Goal: Task Accomplishment & Management: Manage account settings

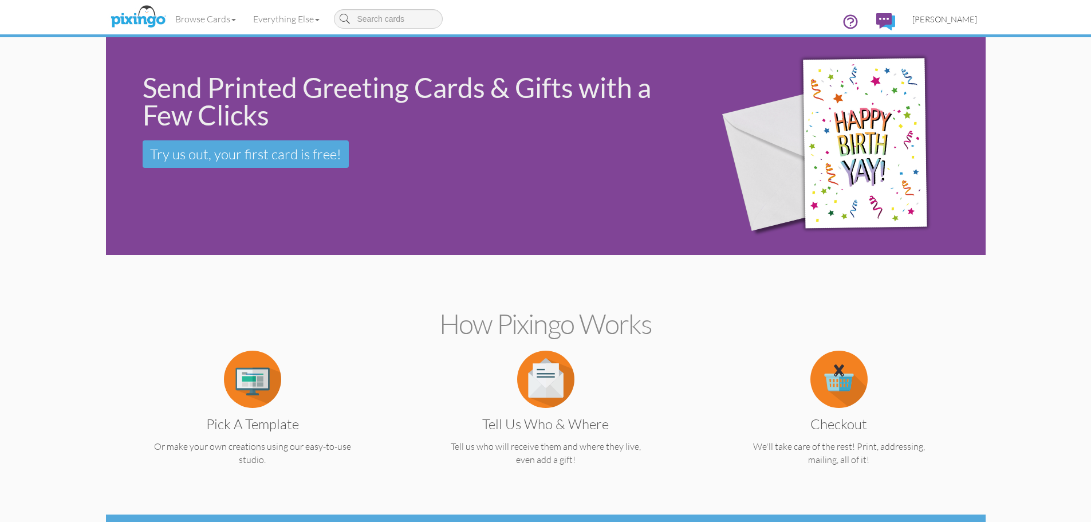
click at [944, 22] on span "[PERSON_NAME]" at bounding box center [944, 19] width 65 height 10
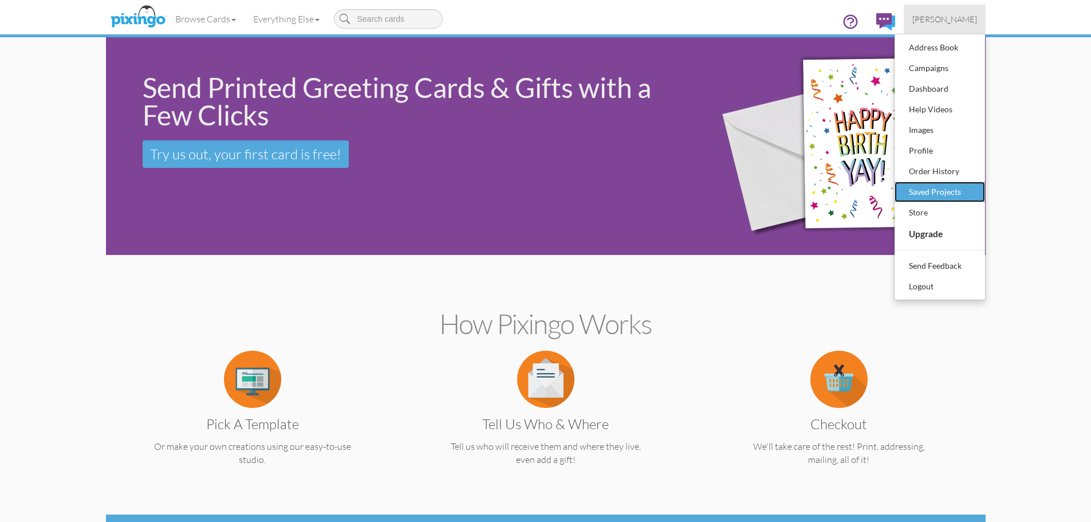
click at [944, 189] on div "Saved Projects" at bounding box center [940, 191] width 68 height 17
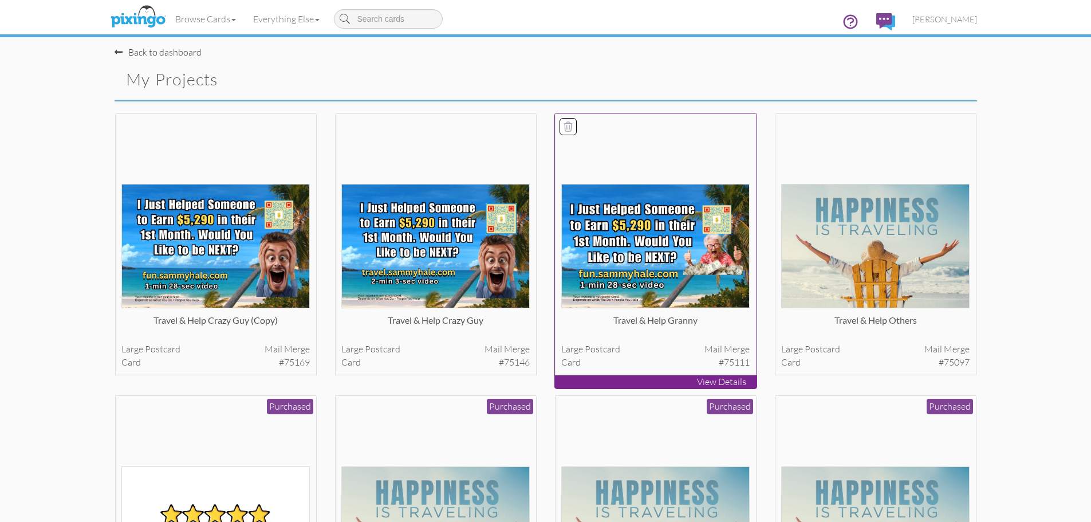
click at [619, 251] on img at bounding box center [655, 246] width 188 height 124
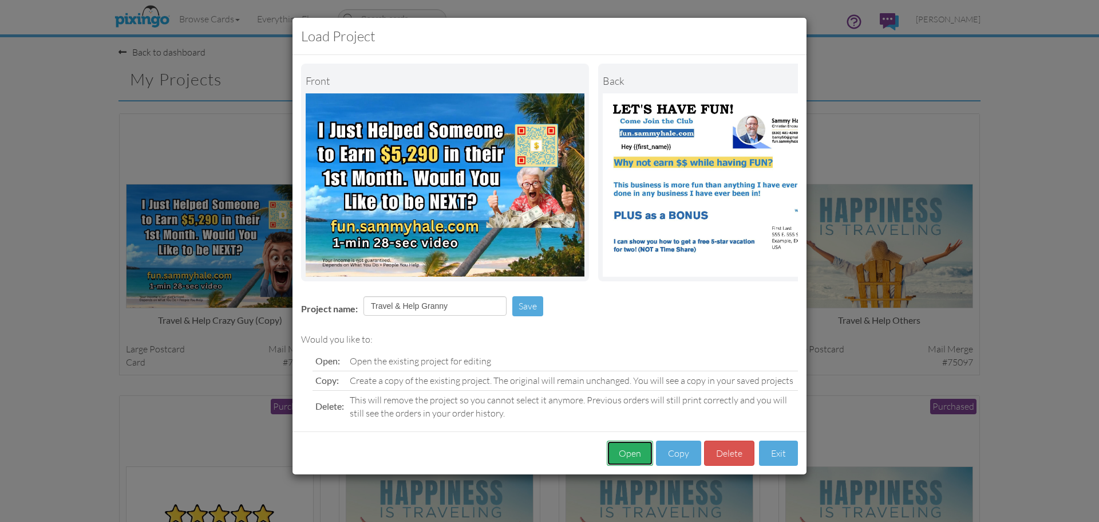
click at [633, 466] on button "Open" at bounding box center [630, 453] width 46 height 26
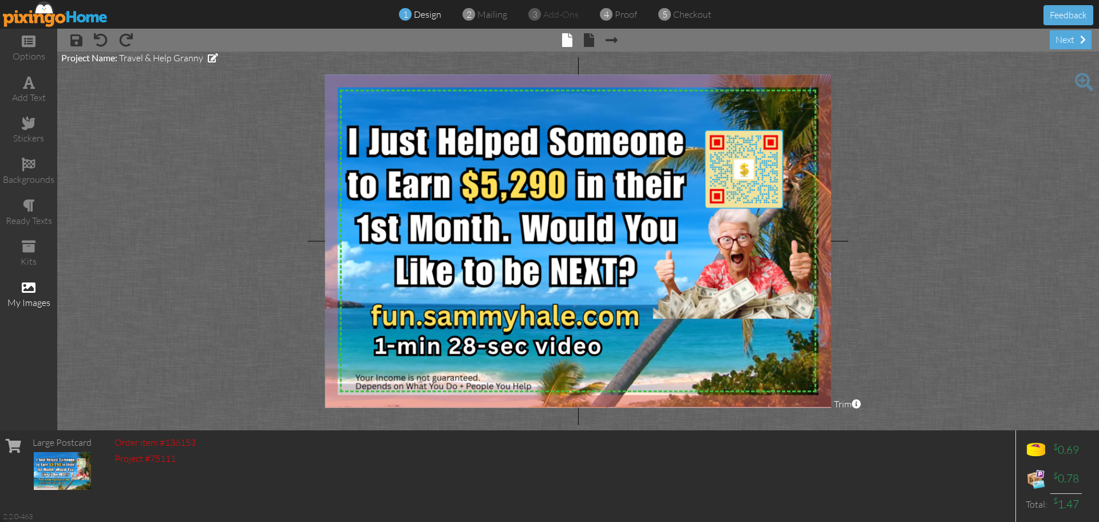
click at [33, 307] on div "my images" at bounding box center [28, 302] width 57 height 13
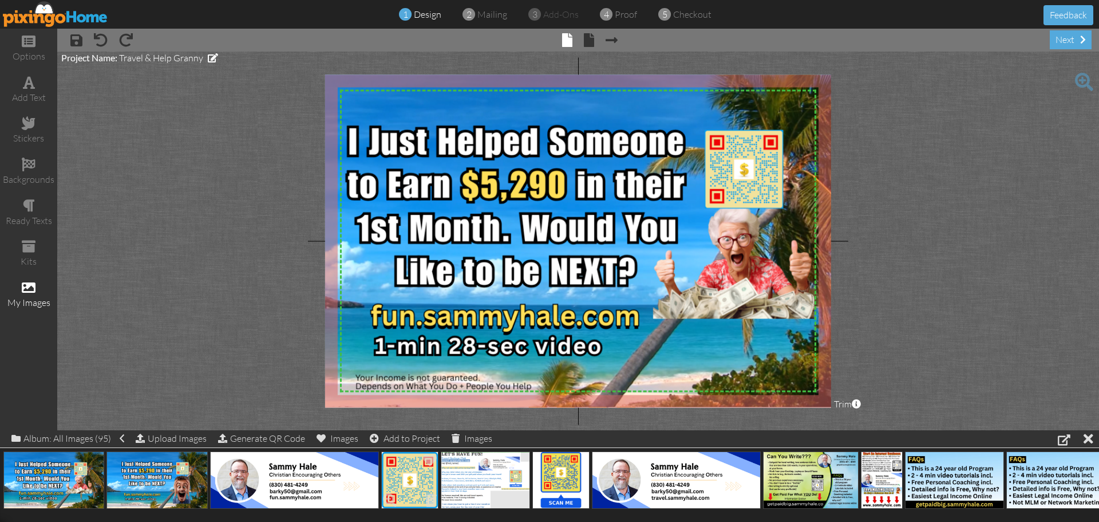
click at [408, 481] on img at bounding box center [409, 479] width 57 height 57
drag, startPoint x: 408, startPoint y: 481, endPoint x: 398, endPoint y: 289, distance: 193.2
drag, startPoint x: 500, startPoint y: 360, endPoint x: 153, endPoint y: 329, distance: 347.7
click at [153, 329] on project-studio-wrapper "X X X X X X X X X X X X X X X X X X X X X X X X X X X X X X X X X X X X X X X X…" at bounding box center [578, 241] width 1042 height 378
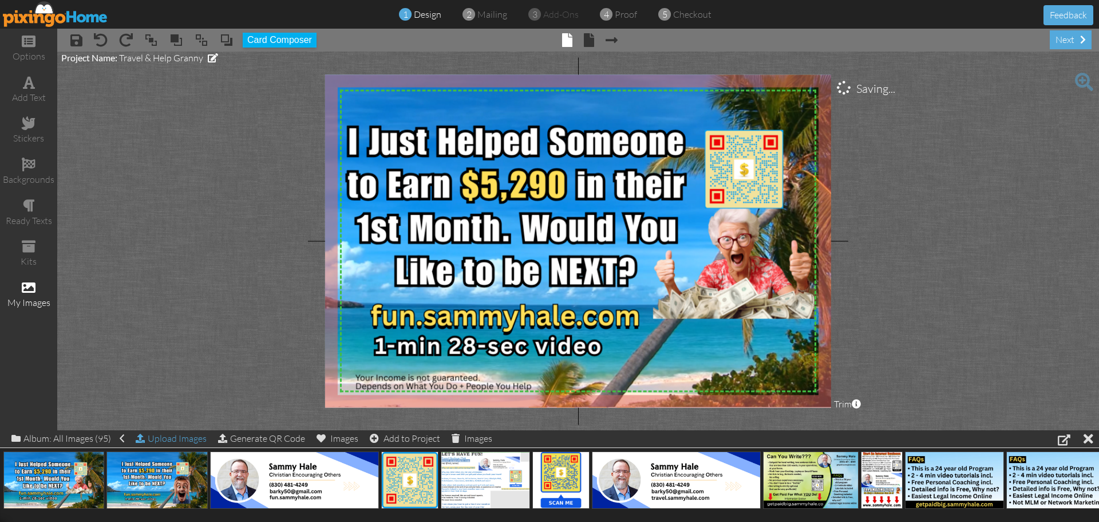
click at [177, 437] on div "Upload Images" at bounding box center [171, 438] width 71 height 17
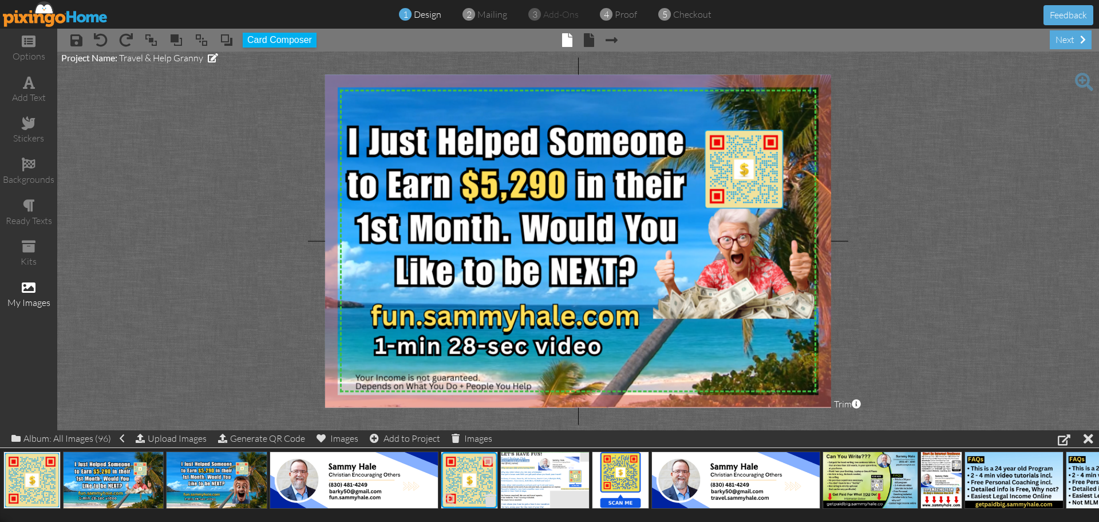
click at [487, 501] on span at bounding box center [490, 499] width 18 height 19
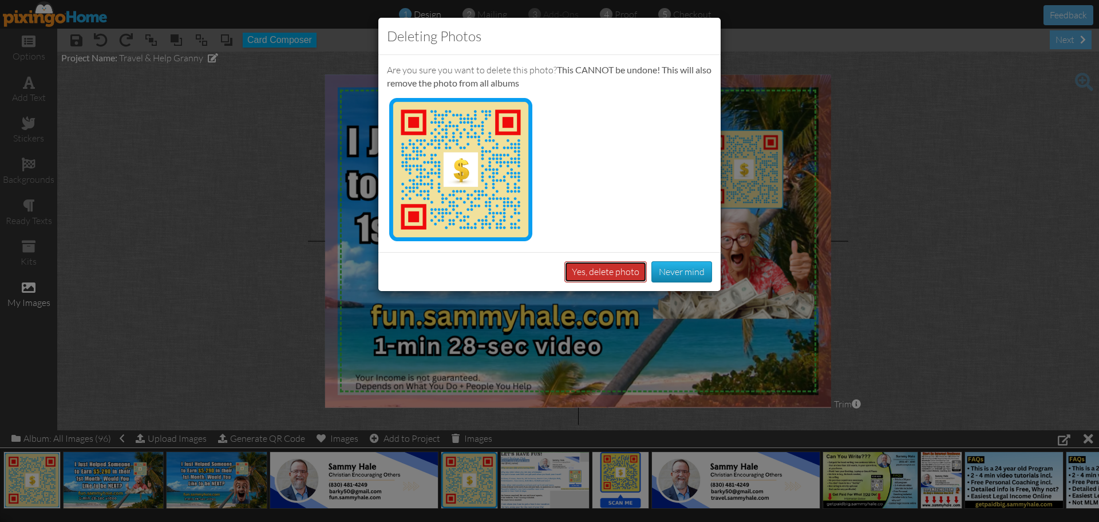
click at [590, 271] on button "Yes, delete photo" at bounding box center [605, 271] width 82 height 21
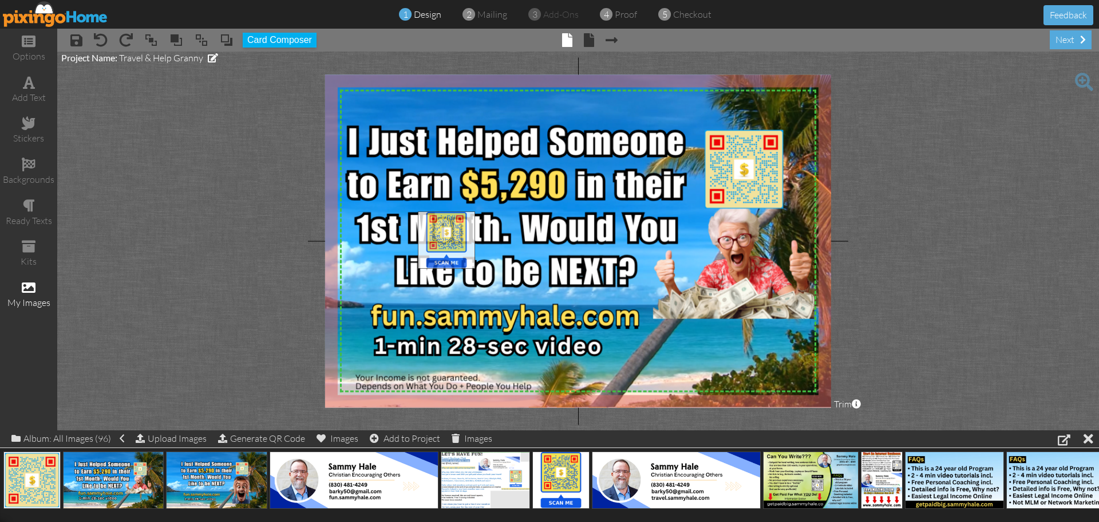
drag, startPoint x: 562, startPoint y: 485, endPoint x: 448, endPoint y: 246, distance: 265.8
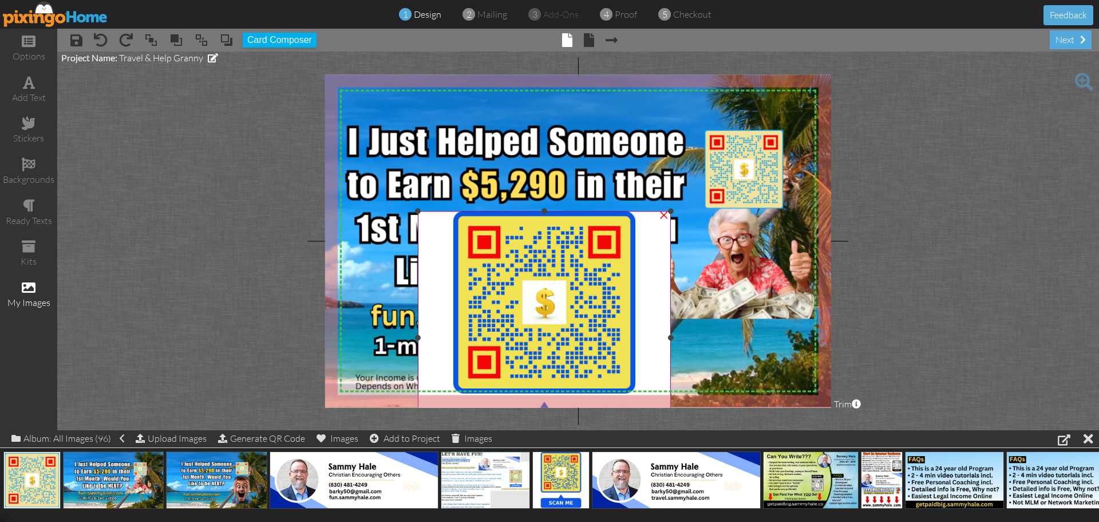
click at [661, 217] on div "×" at bounding box center [664, 213] width 18 height 18
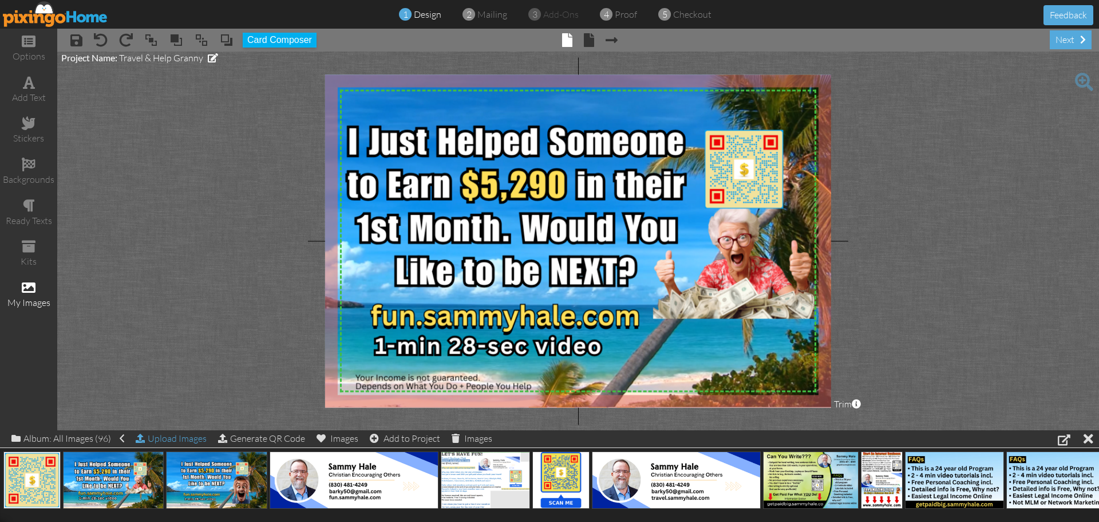
click at [196, 438] on div "Upload Images" at bounding box center [171, 438] width 71 height 17
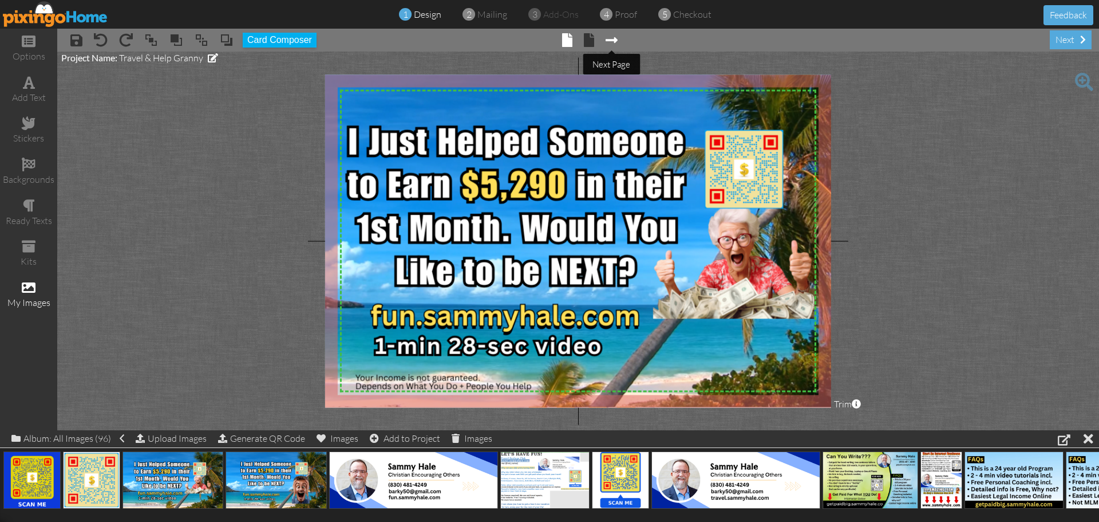
click at [613, 41] on span at bounding box center [612, 40] width 12 height 14
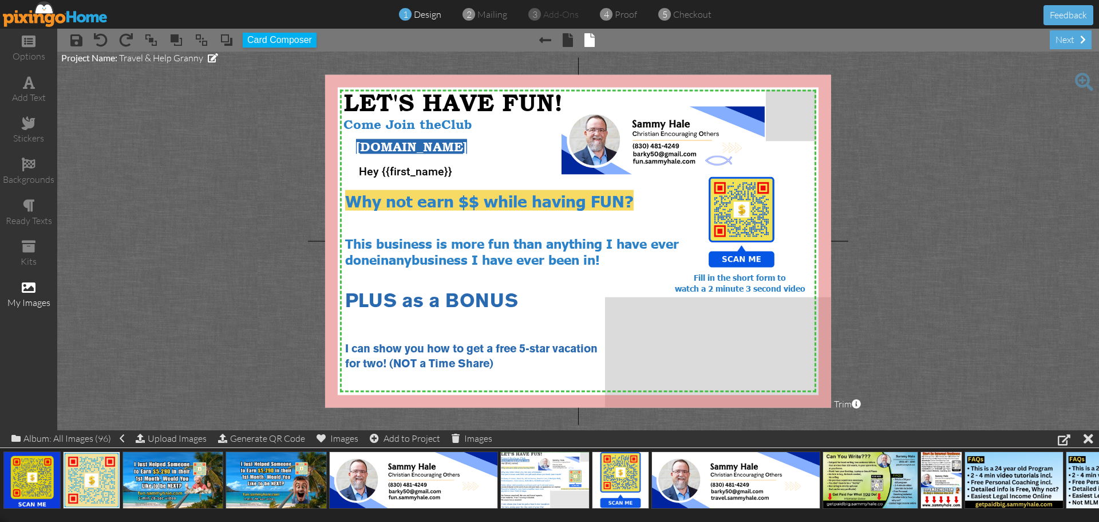
drag, startPoint x: 747, startPoint y: 206, endPoint x: 889, endPoint y: 198, distance: 142.8
click at [889, 198] on project-studio-wrapper "X X X X X X X X X X X X X X X X X X X X X X X X X X X X X X X X X X X X X X X X…" at bounding box center [578, 241] width 1042 height 378
click at [746, 204] on img at bounding box center [741, 222] width 91 height 91
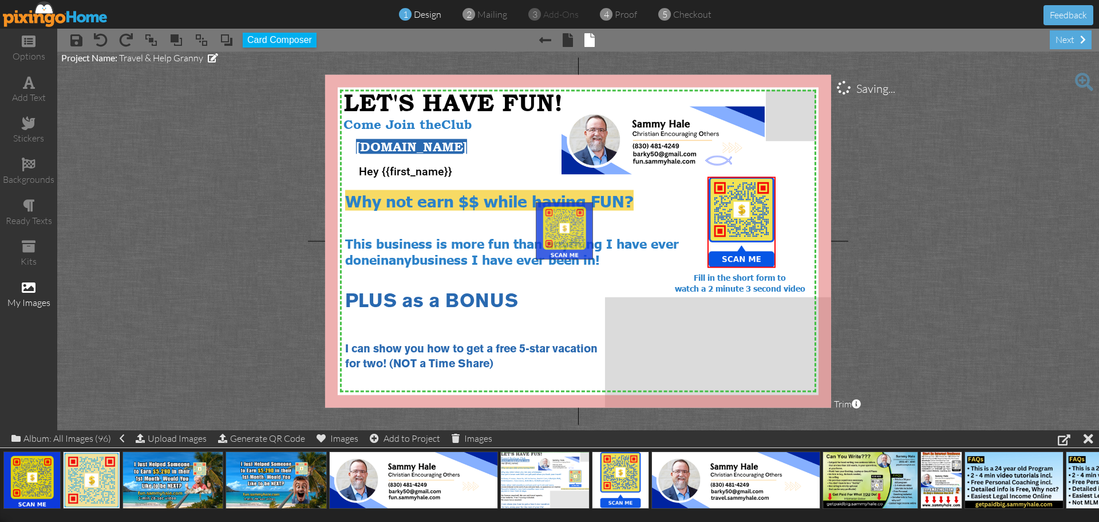
drag, startPoint x: 37, startPoint y: 471, endPoint x: 570, endPoint y: 222, distance: 587.8
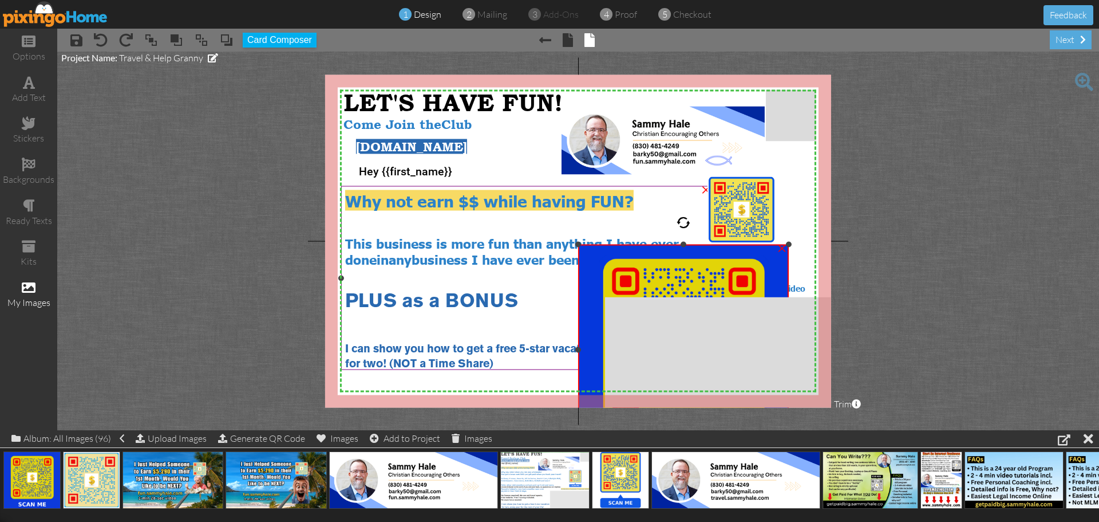
drag, startPoint x: 538, startPoint y: 200, endPoint x: 573, endPoint y: 243, distance: 54.5
click at [573, 243] on div "X X X X X X X X X X X X X X X X X X X X X X X X X X X X X X X X X X X X X X X X…" at bounding box center [578, 240] width 506 height 333
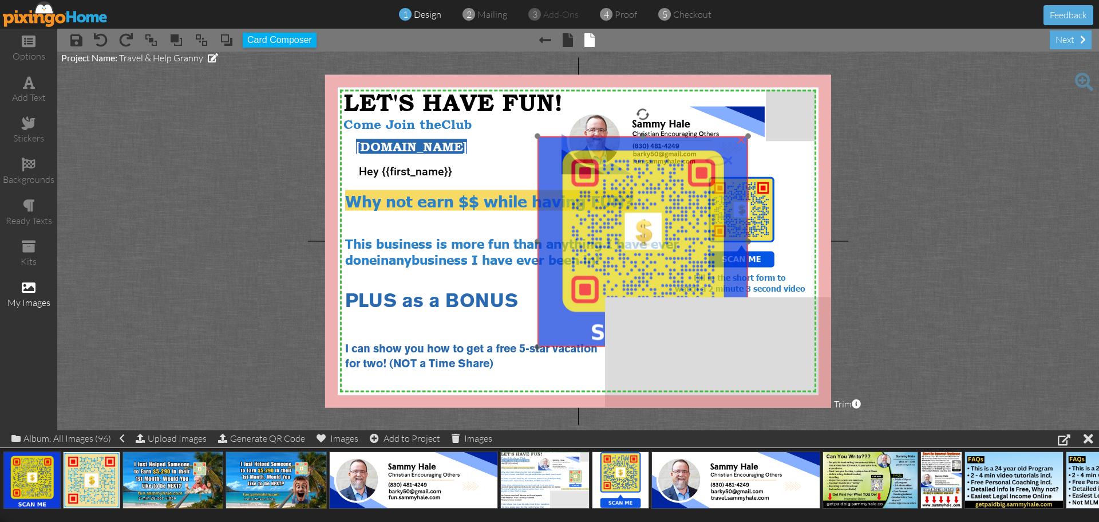
drag, startPoint x: 667, startPoint y: 274, endPoint x: 626, endPoint y: 165, distance: 115.6
click at [626, 165] on img at bounding box center [643, 241] width 211 height 211
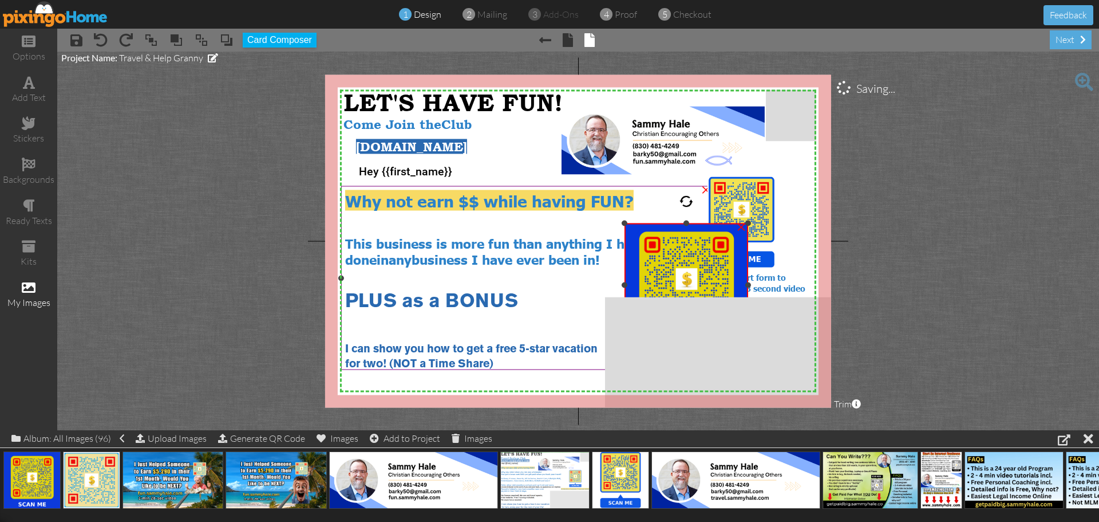
drag, startPoint x: 539, startPoint y: 135, endPoint x: 602, endPoint y: 222, distance: 107.9
click at [602, 222] on div "X X X X X X X X X X X X X X X X X X X X X X X X X X X X X X X X X X X X X X X X…" at bounding box center [578, 240] width 506 height 333
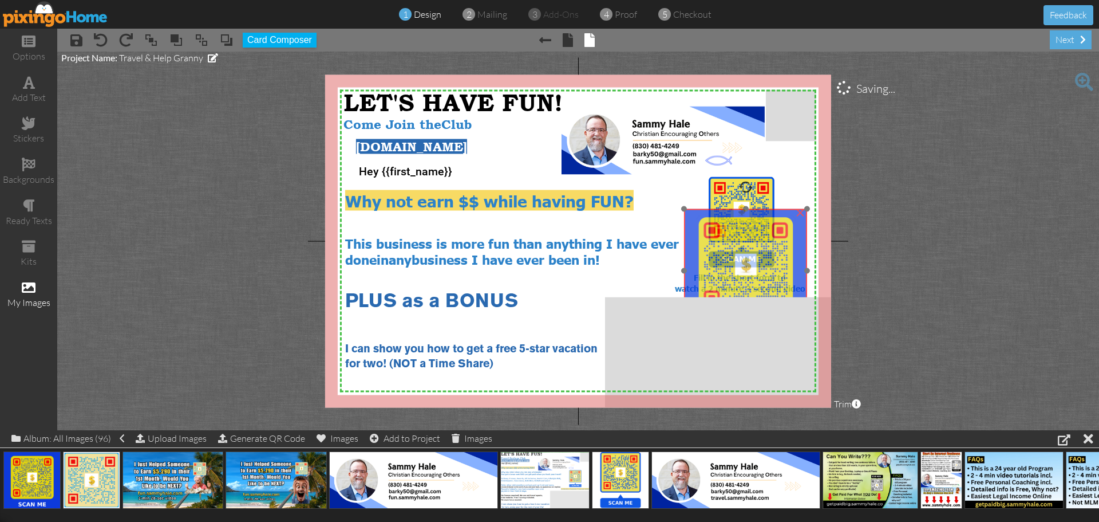
drag, startPoint x: 656, startPoint y: 252, endPoint x: 686, endPoint y: 242, distance: 32.2
click at [686, 242] on img at bounding box center [745, 270] width 123 height 123
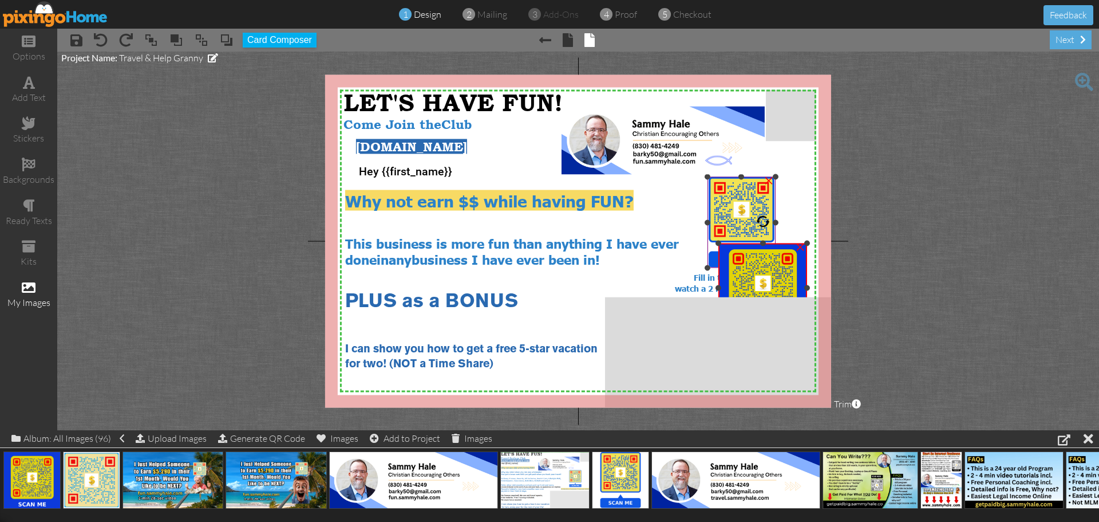
drag, startPoint x: 684, startPoint y: 208, endPoint x: 707, endPoint y: 243, distance: 41.6
click at [707, 243] on div "X X X X X X X X X X X X X X X X X X X X X X X X X X X X X X X X X X X X X X X X…" at bounding box center [578, 240] width 506 height 333
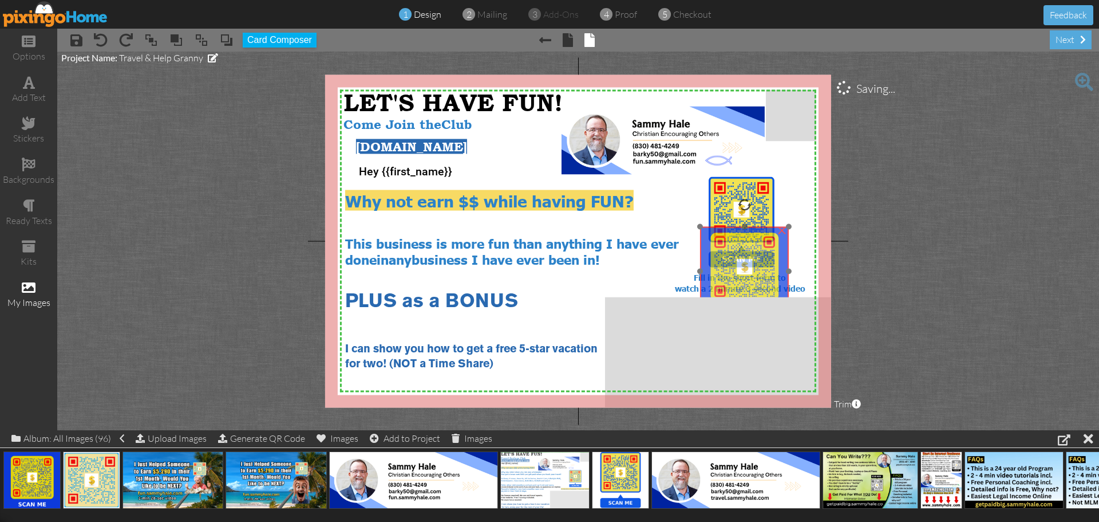
drag, startPoint x: 768, startPoint y: 267, endPoint x: 760, endPoint y: 256, distance: 13.4
click at [760, 256] on img at bounding box center [744, 271] width 89 height 89
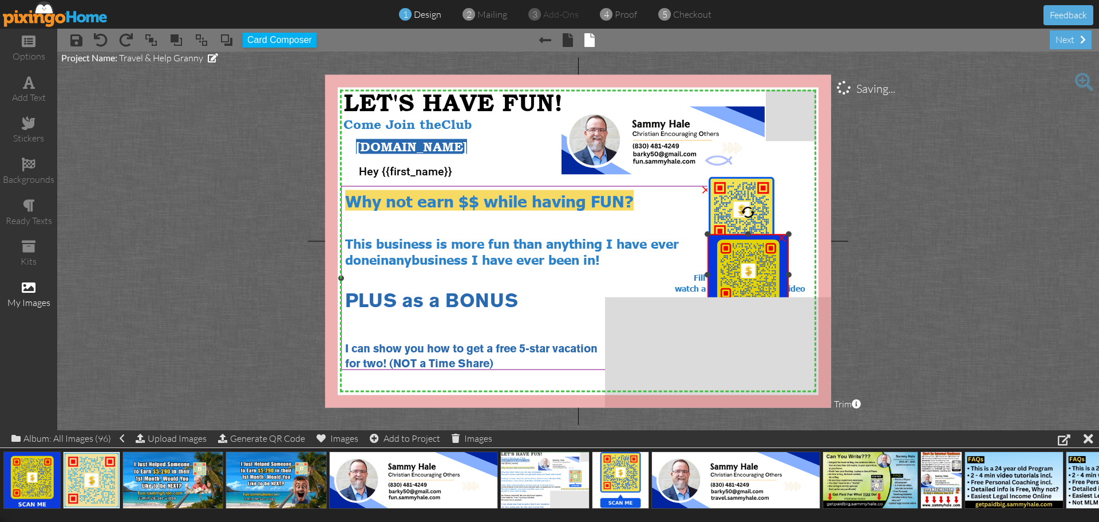
drag, startPoint x: 701, startPoint y: 226, endPoint x: 702, endPoint y: 234, distance: 7.5
click at [702, 234] on div "X X X X X X X X X X X X X X X X X X X X X X X X X X X X X X X X X X X X X X X X…" at bounding box center [578, 240] width 506 height 333
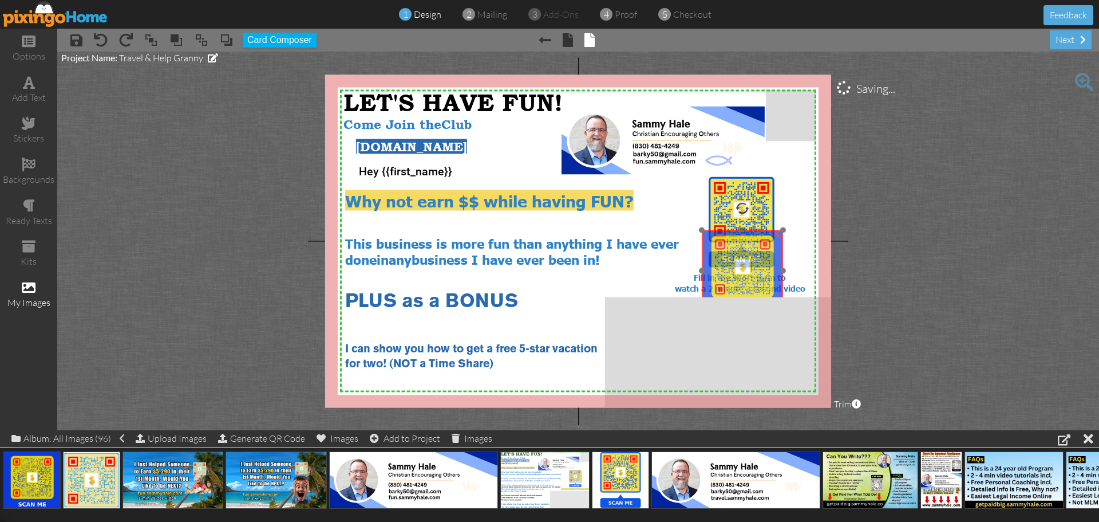
click at [754, 260] on img at bounding box center [742, 270] width 81 height 81
click at [704, 234] on div at bounding box center [707, 235] width 6 height 6
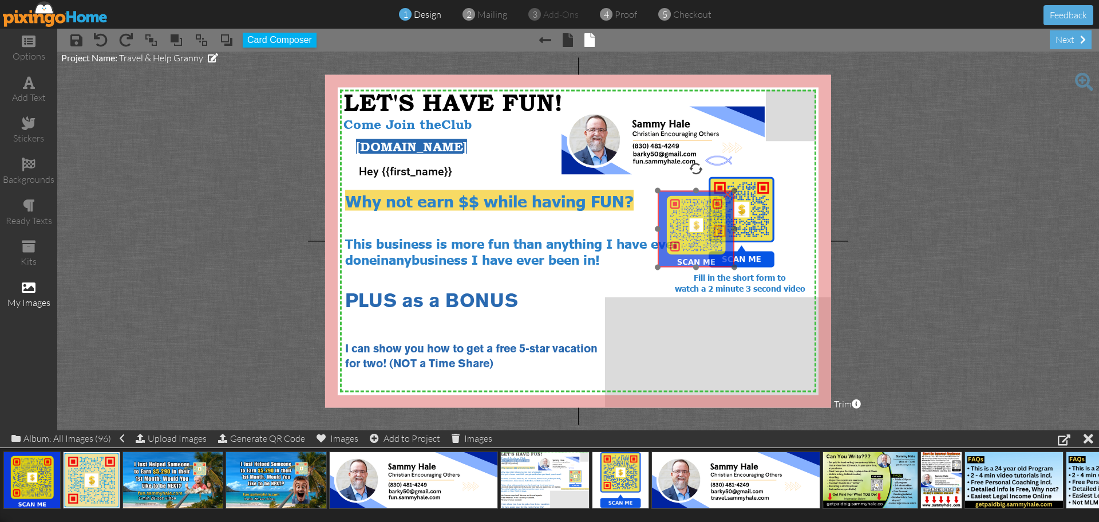
drag, startPoint x: 756, startPoint y: 259, endPoint x: 708, endPoint y: 215, distance: 65.7
click at [708, 215] on img at bounding box center [696, 229] width 77 height 77
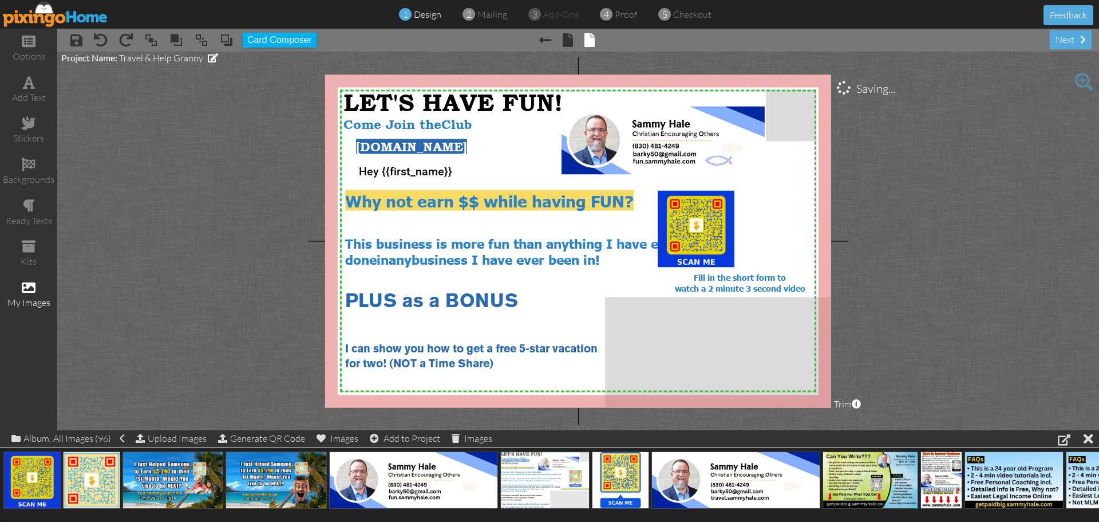
drag, startPoint x: 765, startPoint y: 214, endPoint x: 1036, endPoint y: 224, distance: 270.4
click at [1036, 224] on project-studio-wrapper "X X X X X X X X X X X X X X X X X X X X X X X X X X X X X X X X X X X X X X X X…" at bounding box center [578, 241] width 1042 height 378
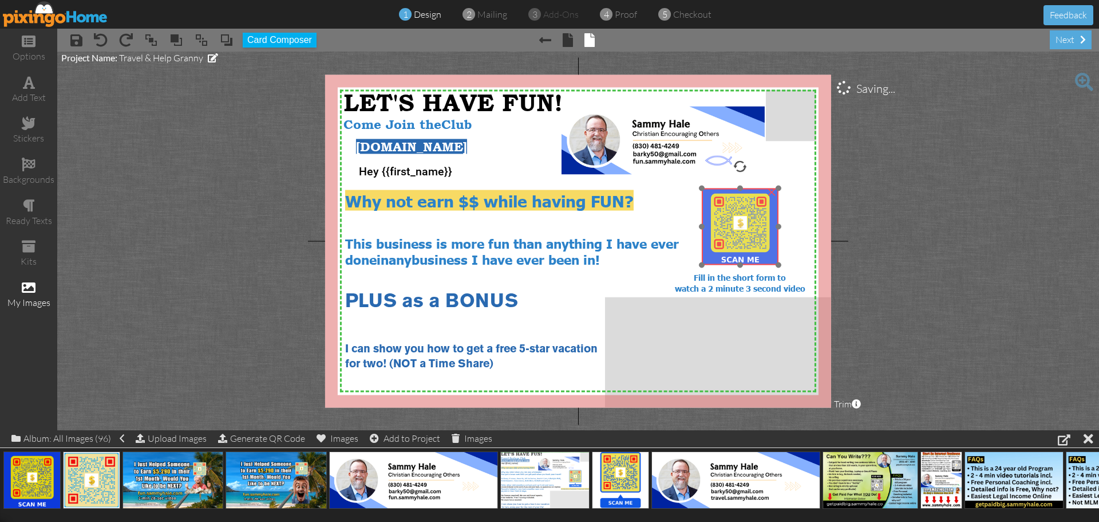
drag, startPoint x: 693, startPoint y: 230, endPoint x: 737, endPoint y: 228, distance: 44.1
click at [737, 228] on img at bounding box center [740, 226] width 77 height 77
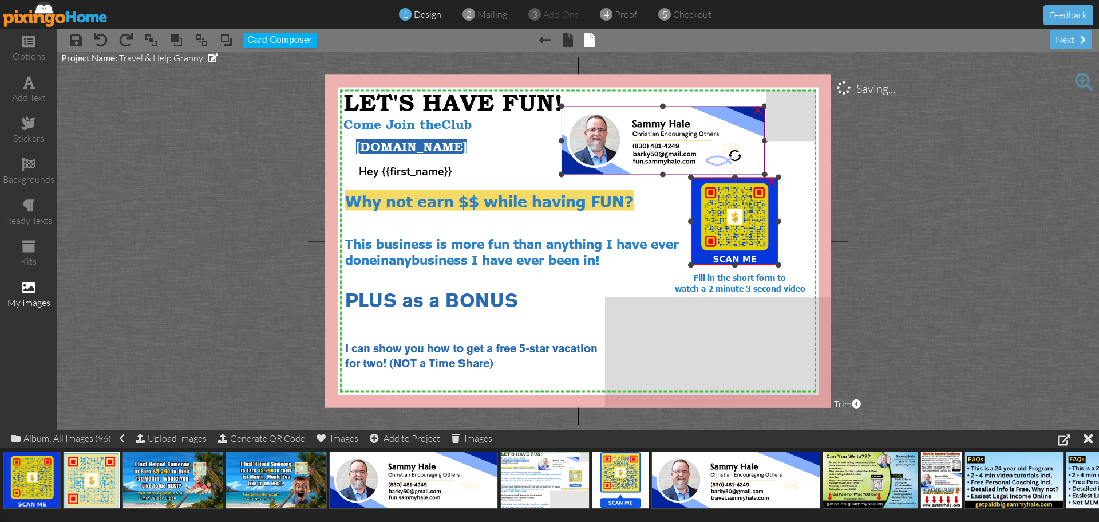
drag, startPoint x: 701, startPoint y: 188, endPoint x: 681, endPoint y: 177, distance: 22.8
click at [681, 177] on div "X X X X X X X X X X X X X X X X X X X X X X X X X X X X X X X X X X X X X X X X…" at bounding box center [578, 240] width 506 height 333
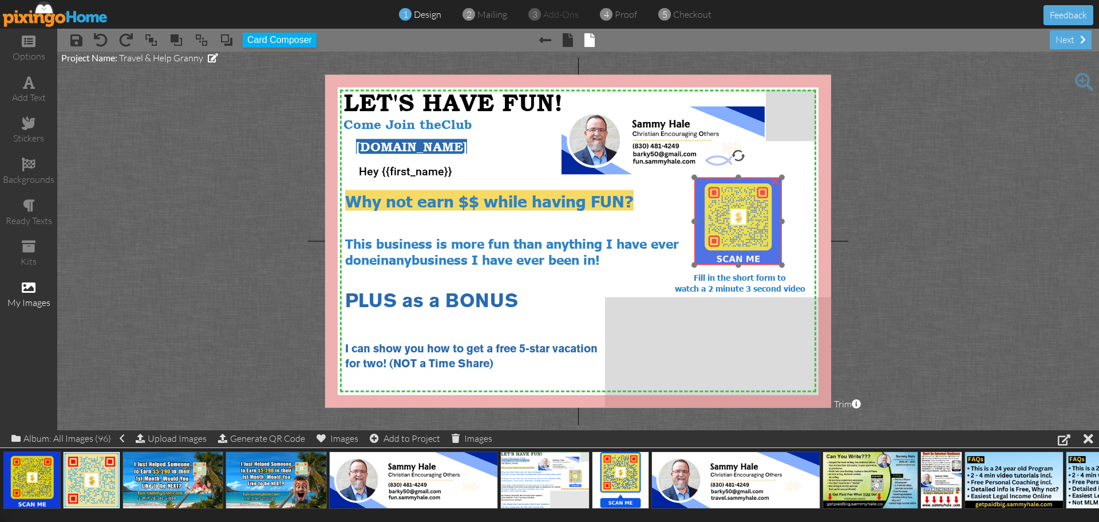
click at [756, 231] on img at bounding box center [738, 221] width 88 height 88
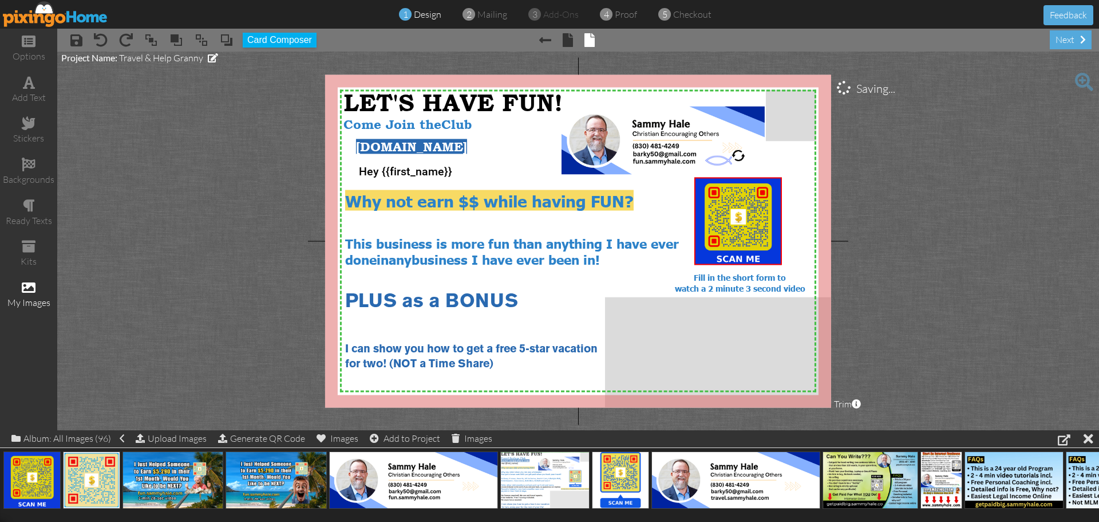
click at [935, 256] on project-studio-wrapper "X X X X X X X X X X X X X X X X X X X X X X X X X X X X X X X X X X X X X X X X…" at bounding box center [578, 241] width 1042 height 378
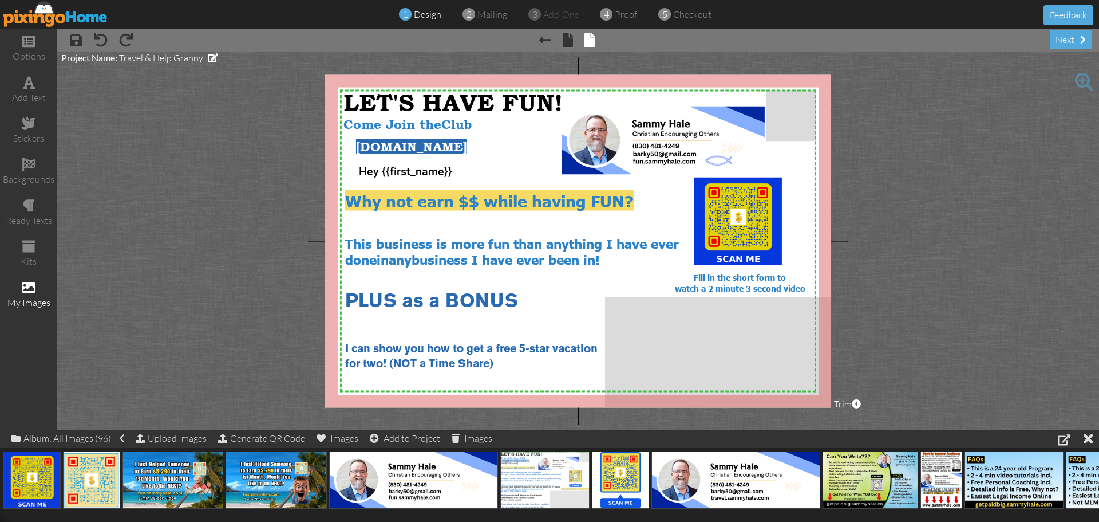
click at [1009, 257] on project-studio-wrapper "X X X X X X X X X X X X X X X X X X X X X X X X X X X X X X X X X X X X X X X X…" at bounding box center [578, 241] width 1042 height 378
click at [79, 38] on span at bounding box center [76, 40] width 12 height 14
click at [66, 13] on img at bounding box center [55, 14] width 105 height 26
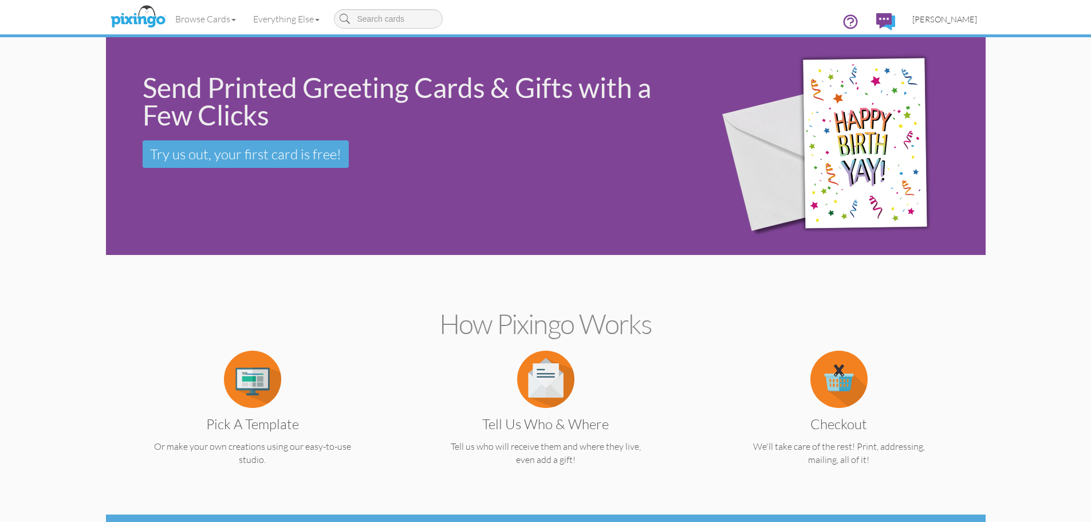
click at [953, 19] on span "[PERSON_NAME]" at bounding box center [944, 19] width 65 height 10
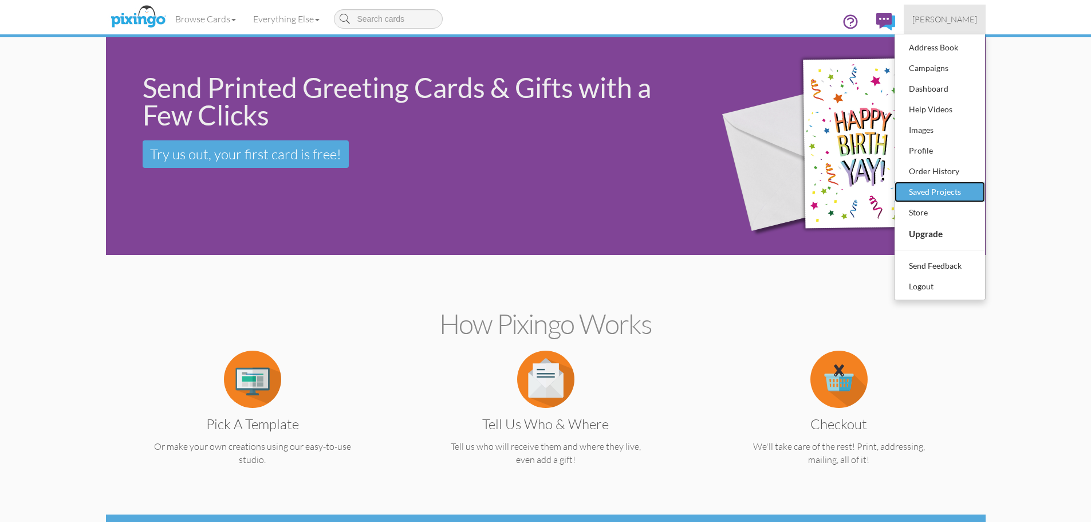
click at [926, 192] on div "Saved Projects" at bounding box center [940, 191] width 68 height 17
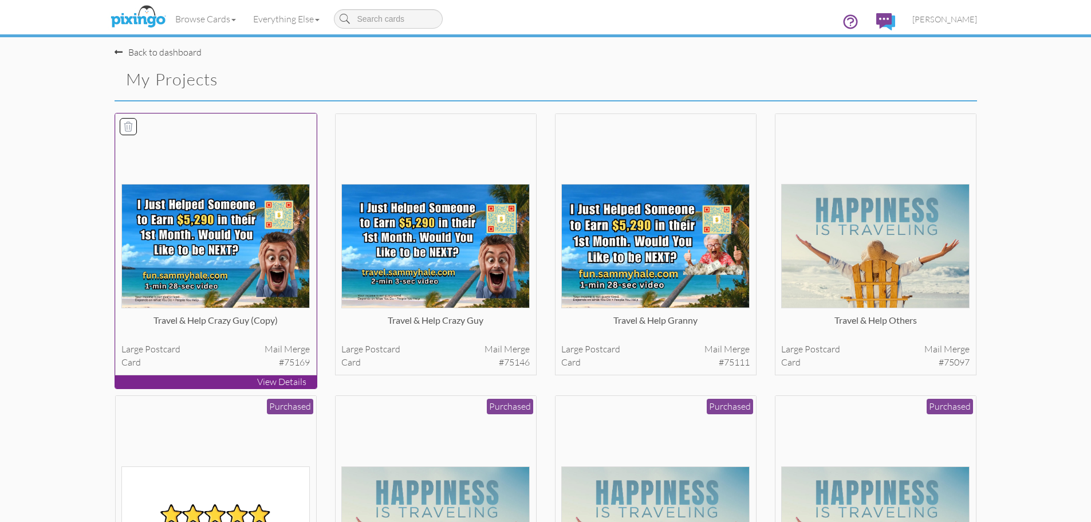
click at [229, 243] on img at bounding box center [215, 246] width 188 height 124
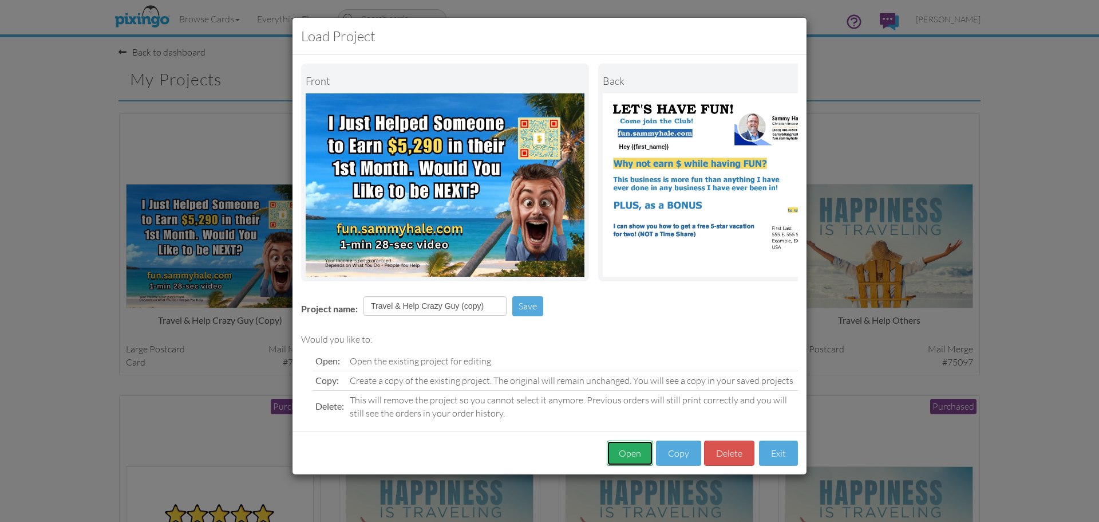
click at [625, 461] on button "Open" at bounding box center [630, 453] width 46 height 26
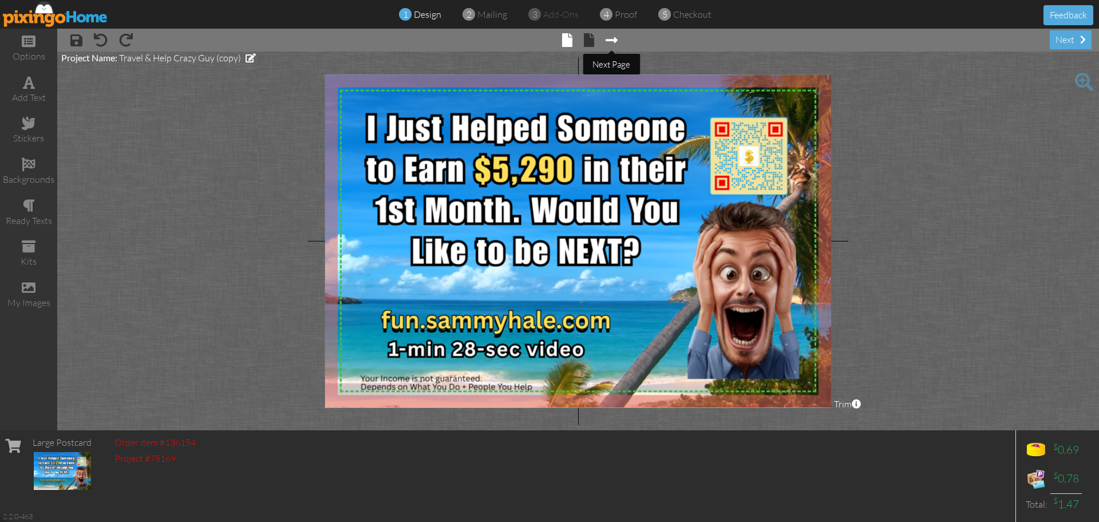
click at [613, 41] on span at bounding box center [612, 40] width 12 height 14
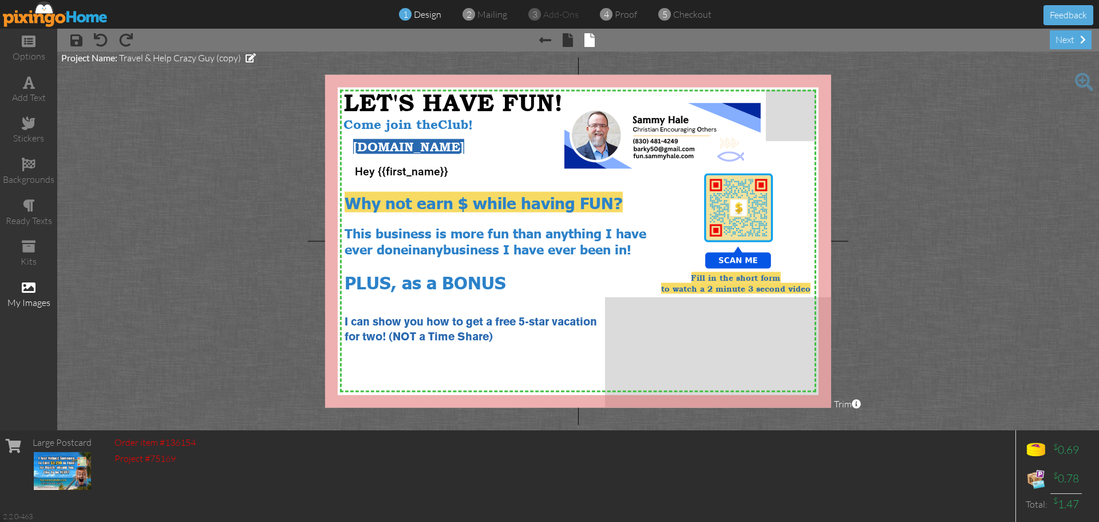
click at [35, 298] on div "my images" at bounding box center [28, 302] width 57 height 13
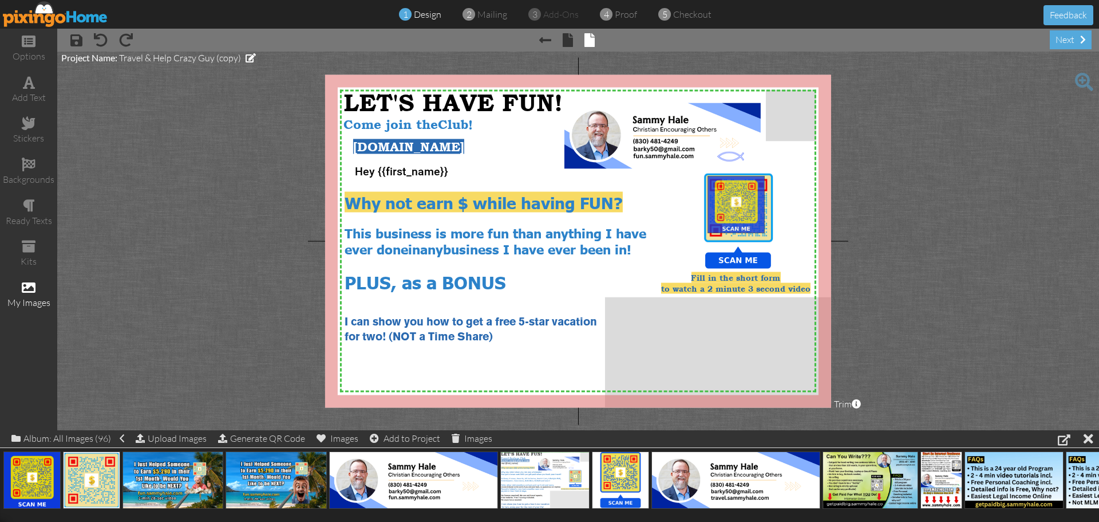
drag, startPoint x: 33, startPoint y: 475, endPoint x: 737, endPoint y: 200, distance: 756.1
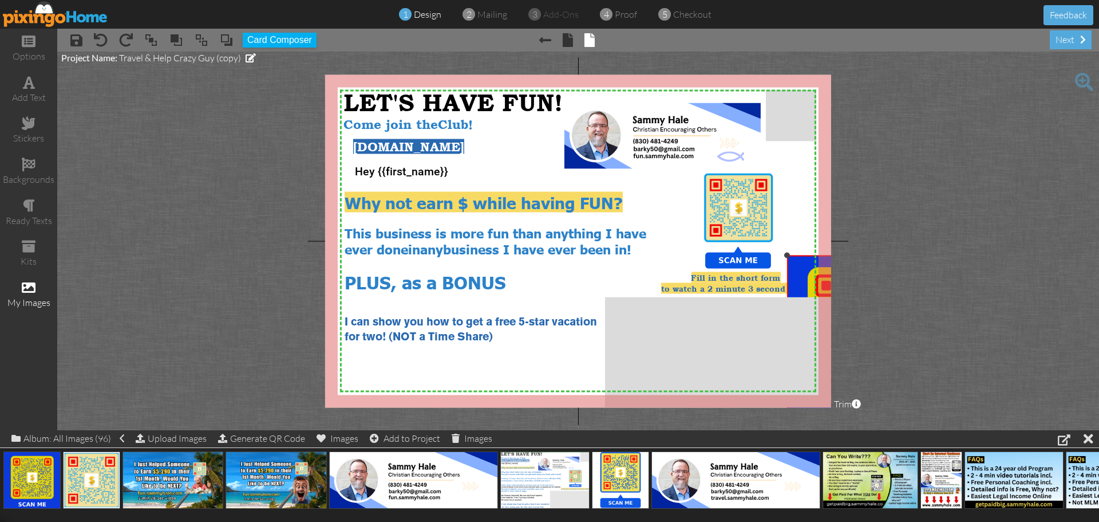
drag, startPoint x: 706, startPoint y: 176, endPoint x: 791, endPoint y: 255, distance: 116.7
click at [791, 255] on div "×" at bounding box center [873, 341] width 173 height 173
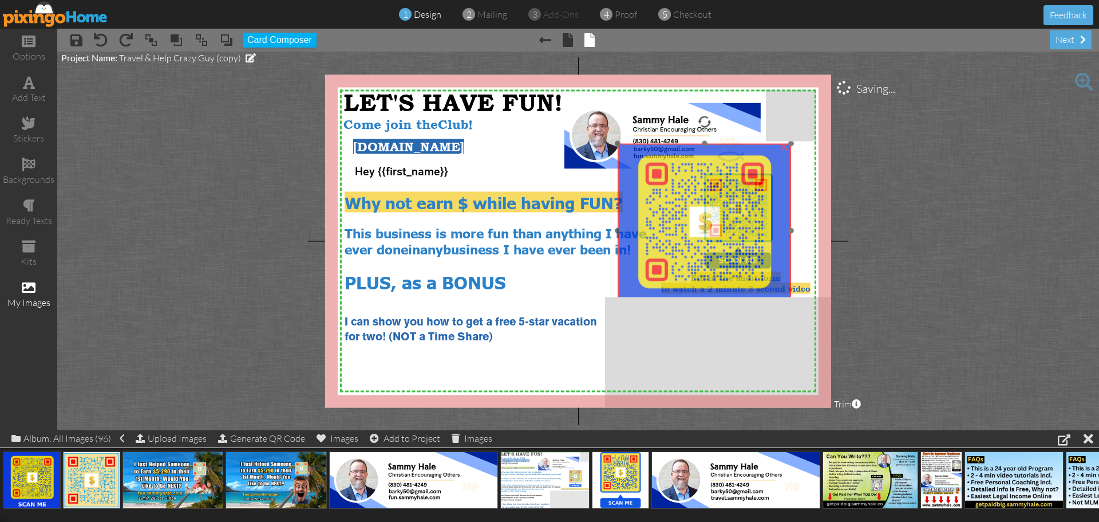
drag, startPoint x: 804, startPoint y: 273, endPoint x: 619, endPoint y: 160, distance: 216.6
click at [634, 163] on img at bounding box center [704, 230] width 173 height 173
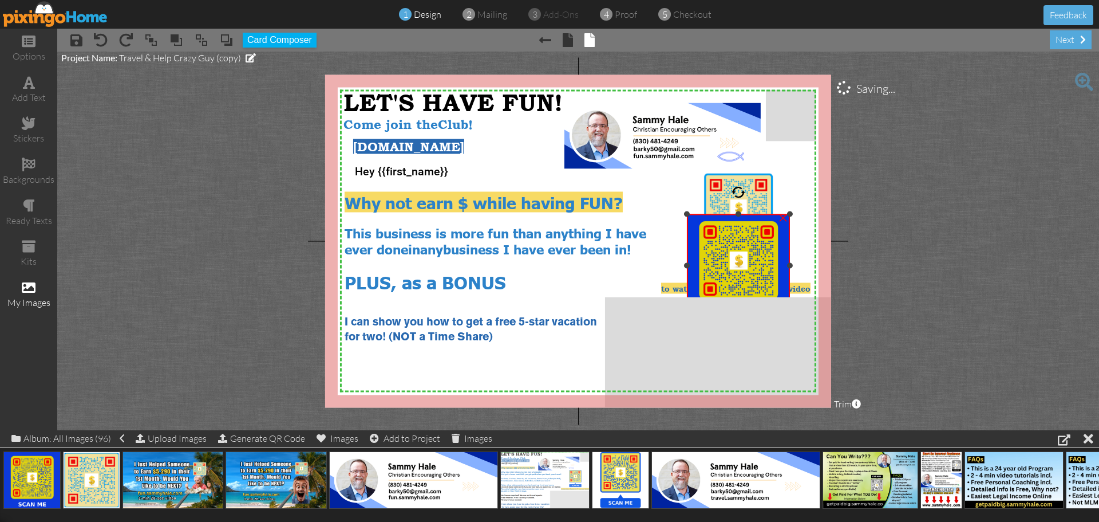
drag, startPoint x: 618, startPoint y: 145, endPoint x: 706, endPoint y: 221, distance: 116.6
click at [688, 216] on div at bounding box center [687, 214] width 6 height 6
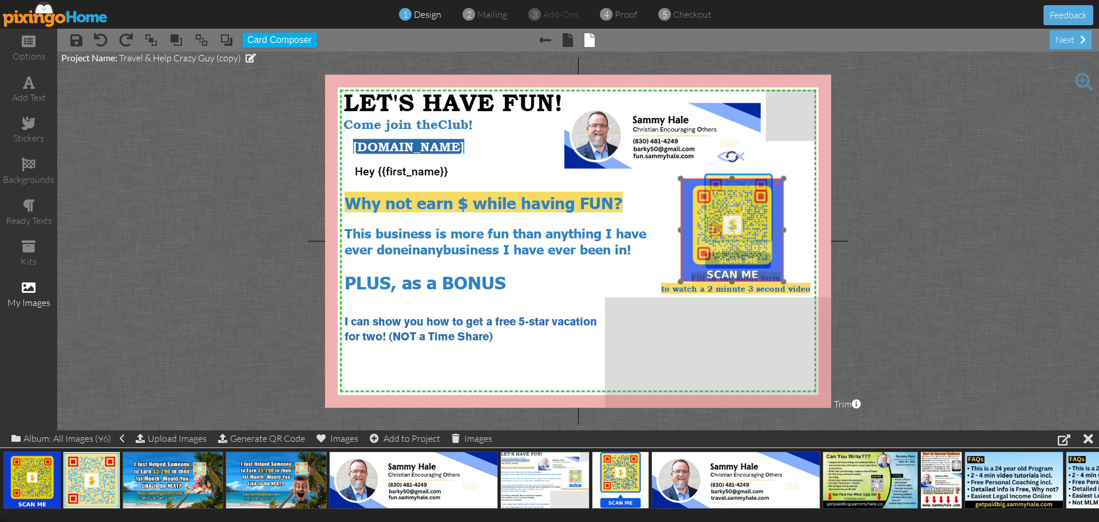
drag, startPoint x: 727, startPoint y: 235, endPoint x: 720, endPoint y: 199, distance: 36.6
click at [720, 199] on img at bounding box center [732, 230] width 103 height 103
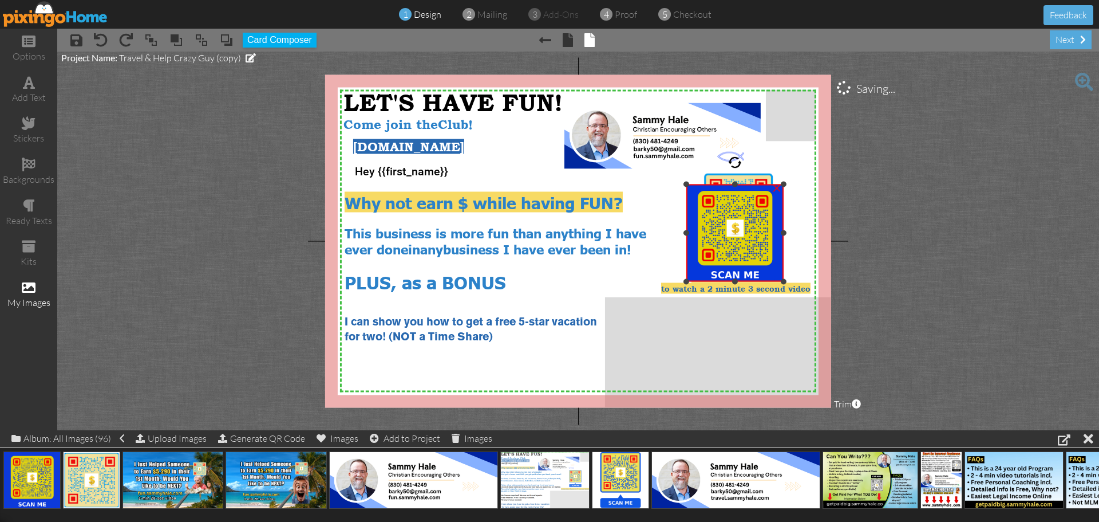
drag, startPoint x: 682, startPoint y: 179, endPoint x: 689, endPoint y: 184, distance: 9.4
click at [689, 184] on div "×" at bounding box center [734, 232] width 97 height 97
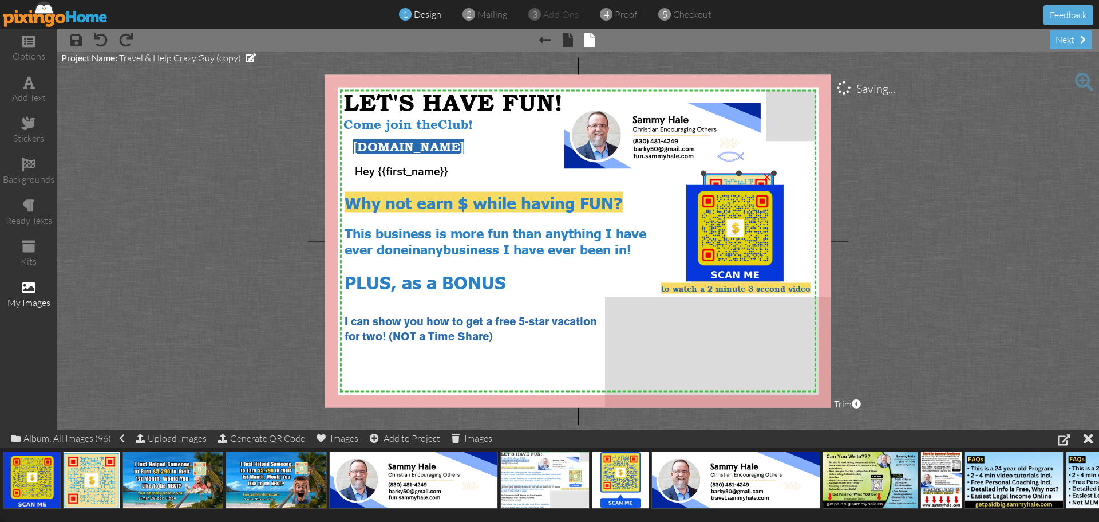
click at [739, 175] on div at bounding box center [739, 174] width 6 height 6
click at [764, 176] on div "×" at bounding box center [767, 176] width 18 height 18
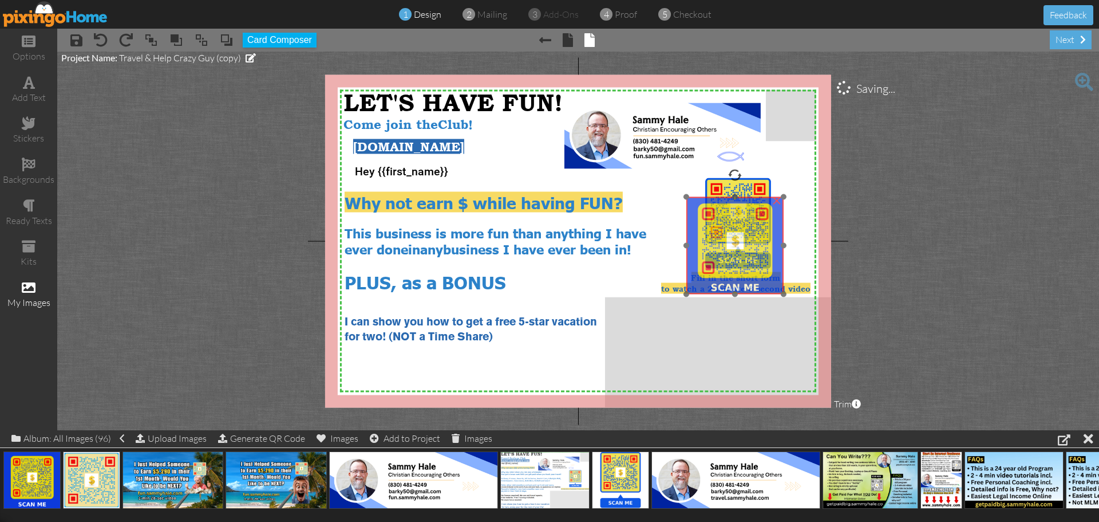
drag, startPoint x: 737, startPoint y: 200, endPoint x: 737, endPoint y: 212, distance: 12.6
click at [737, 212] on img at bounding box center [734, 245] width 97 height 97
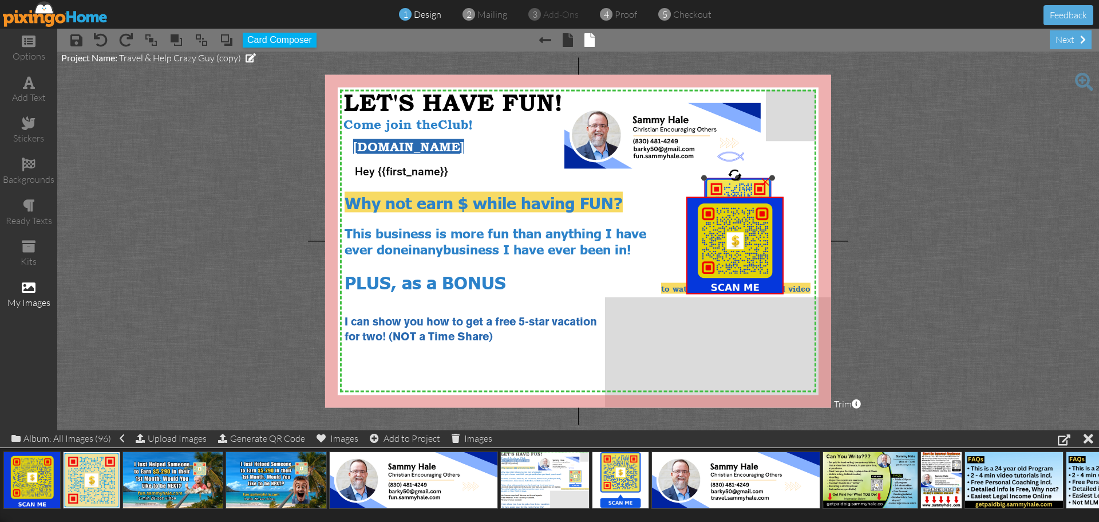
click at [761, 182] on div "×" at bounding box center [765, 180] width 18 height 18
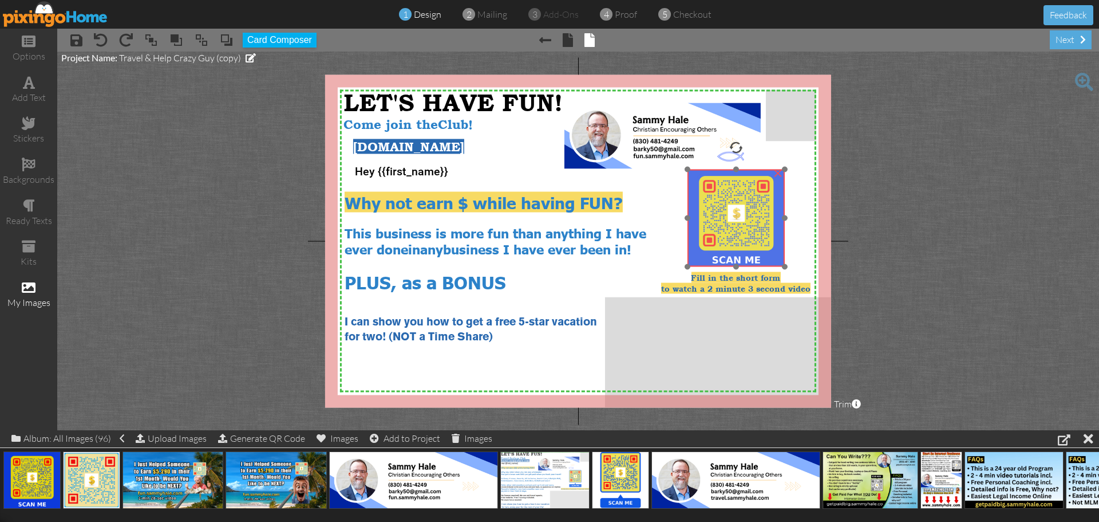
drag, startPoint x: 743, startPoint y: 231, endPoint x: 744, endPoint y: 204, distance: 27.5
click at [744, 204] on img at bounding box center [736, 217] width 97 height 97
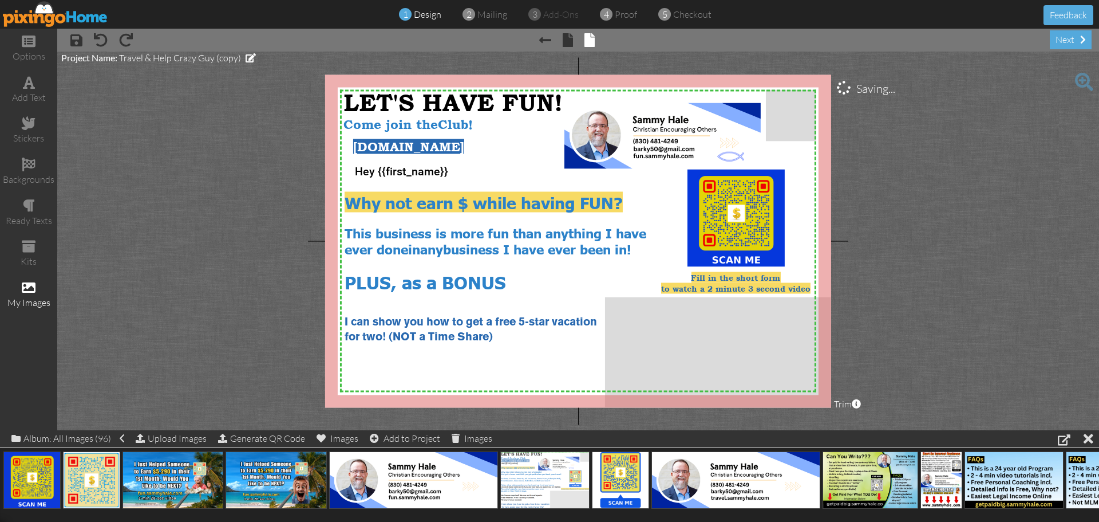
click at [898, 210] on project-studio-wrapper "X X X X X X X X X X X X X X X X X X X X X X X X X X X X X X X X X X X X X X X X…" at bounding box center [578, 241] width 1042 height 378
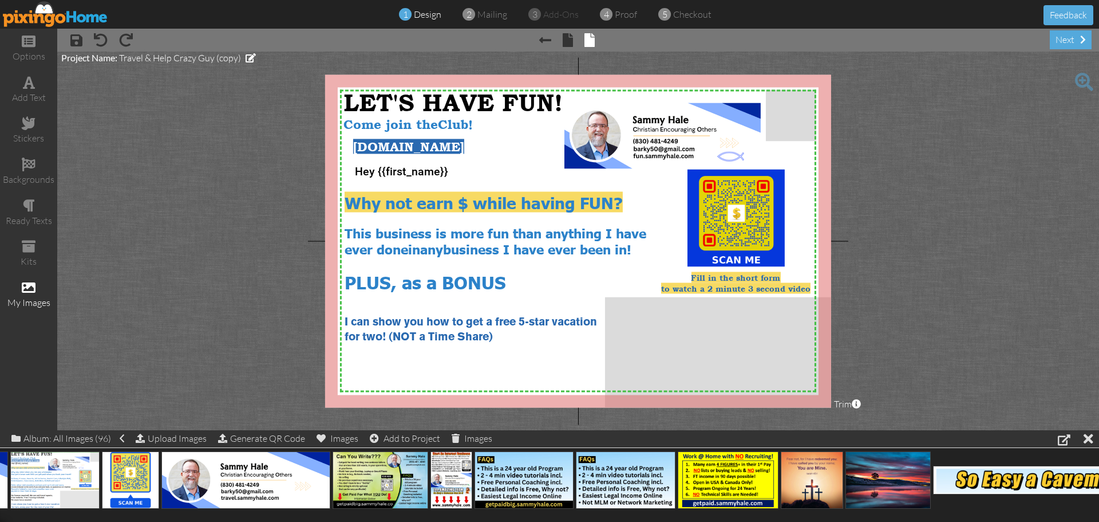
scroll to position [0, 527]
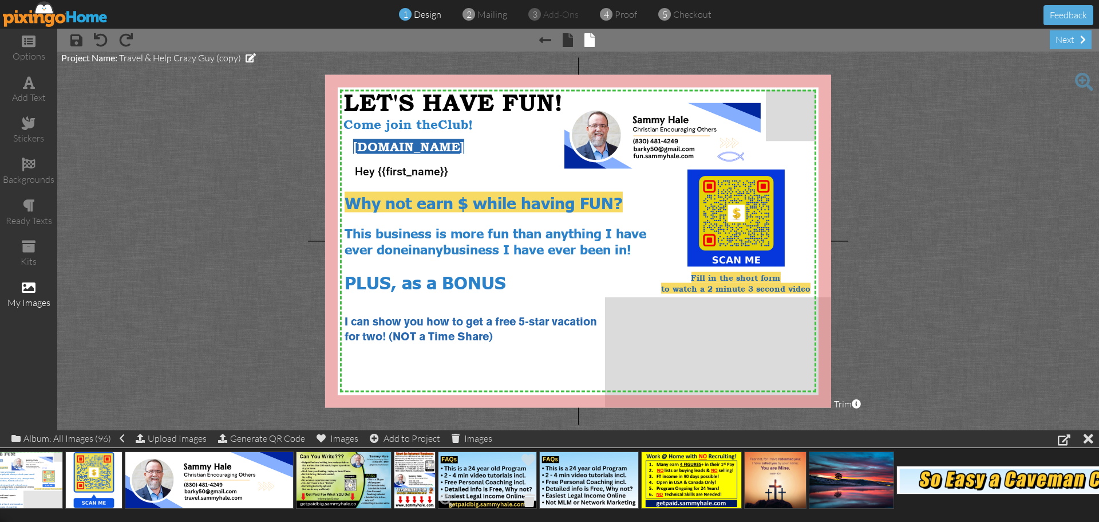
click at [530, 495] on span at bounding box center [529, 499] width 18 height 19
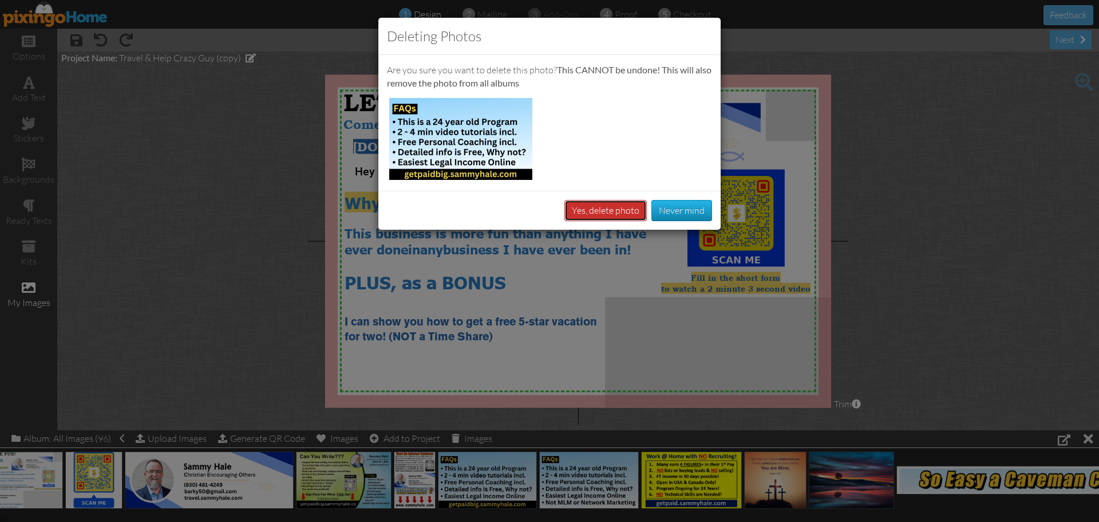
click at [603, 211] on button "Yes, delete photo" at bounding box center [605, 210] width 82 height 21
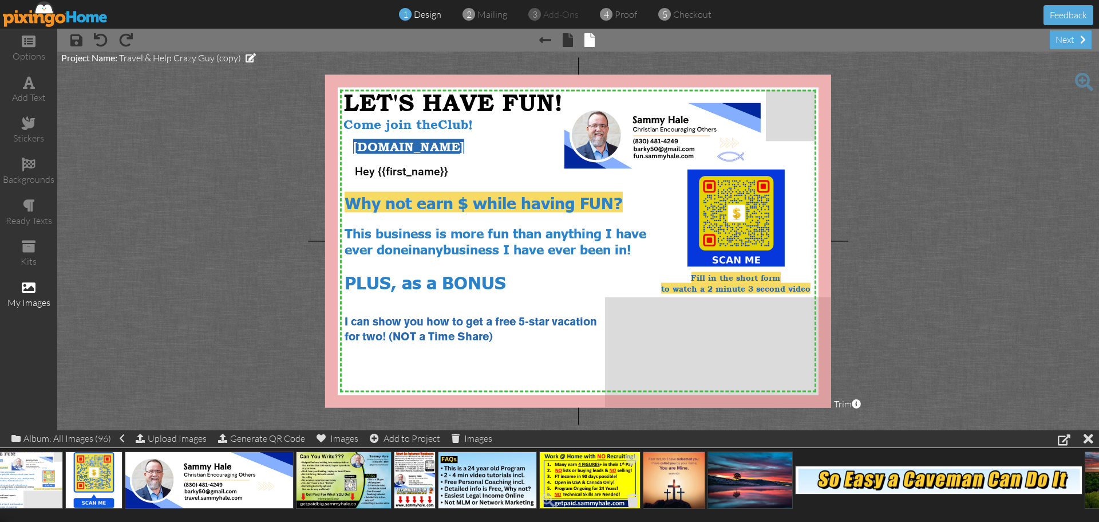
click at [634, 503] on span at bounding box center [633, 499] width 18 height 19
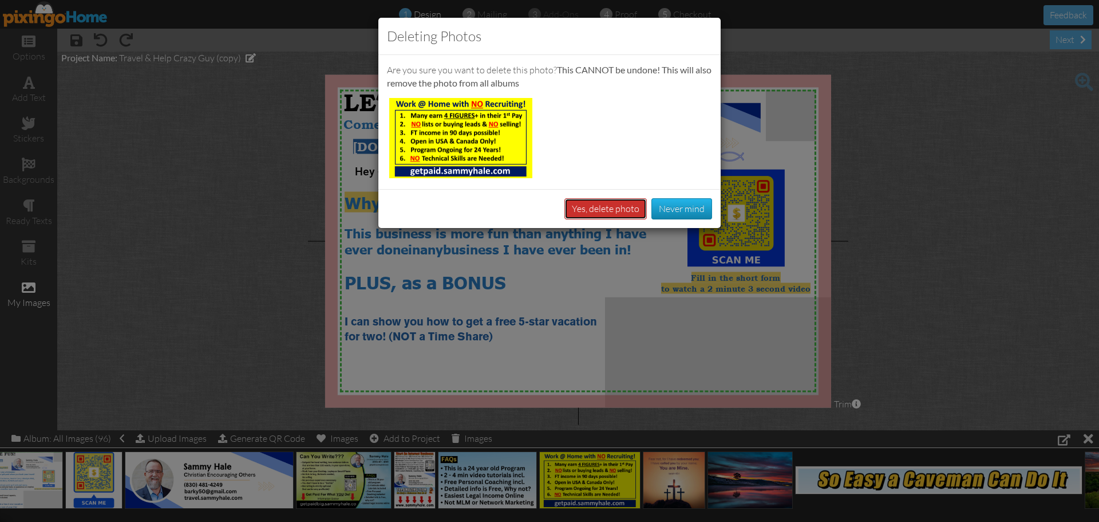
click at [590, 209] on button "Yes, delete photo" at bounding box center [605, 208] width 82 height 21
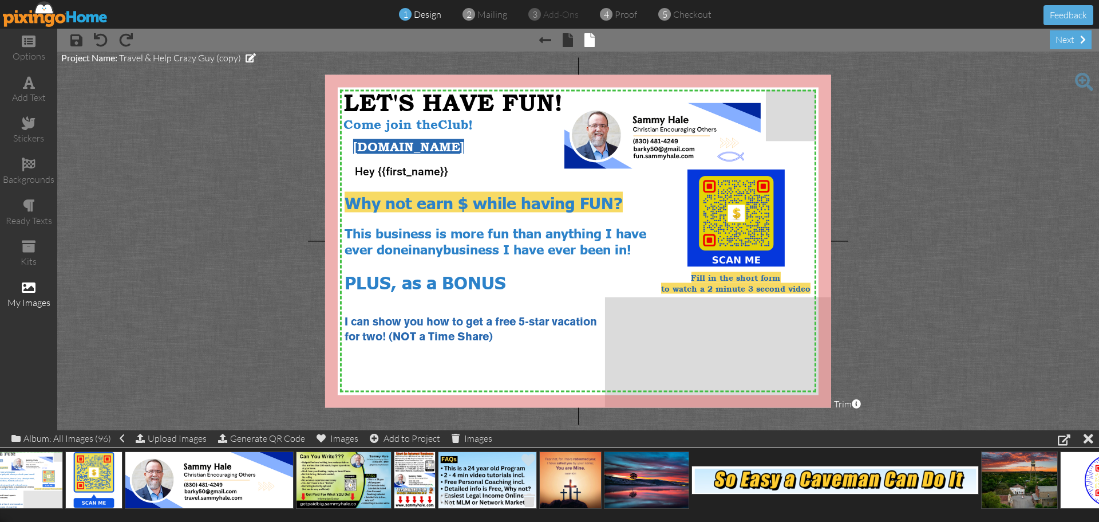
click at [527, 501] on span at bounding box center [529, 499] width 18 height 19
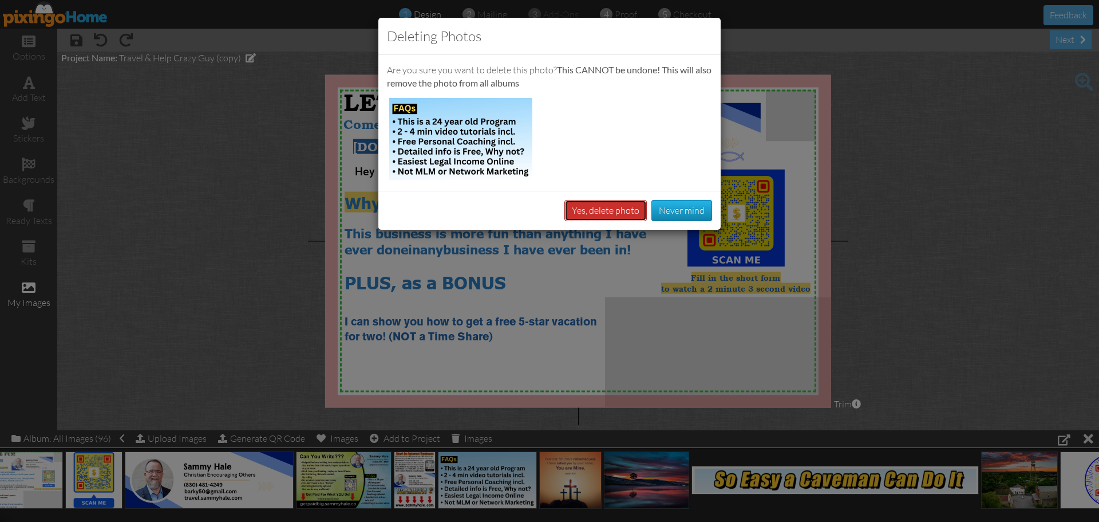
click at [592, 210] on button "Yes, delete photo" at bounding box center [605, 210] width 82 height 21
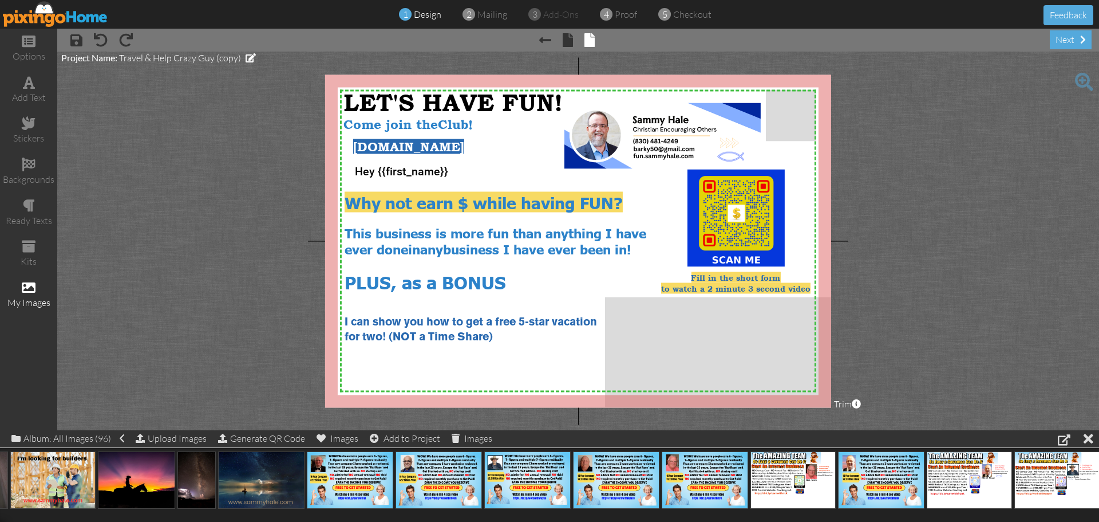
scroll to position [0, 3404]
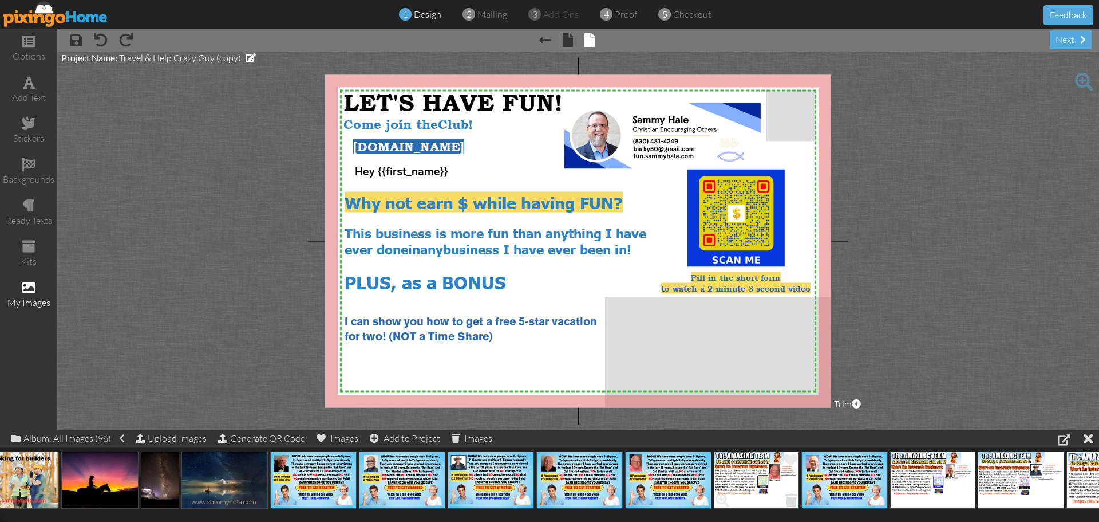
click at [790, 499] on span at bounding box center [792, 499] width 18 height 19
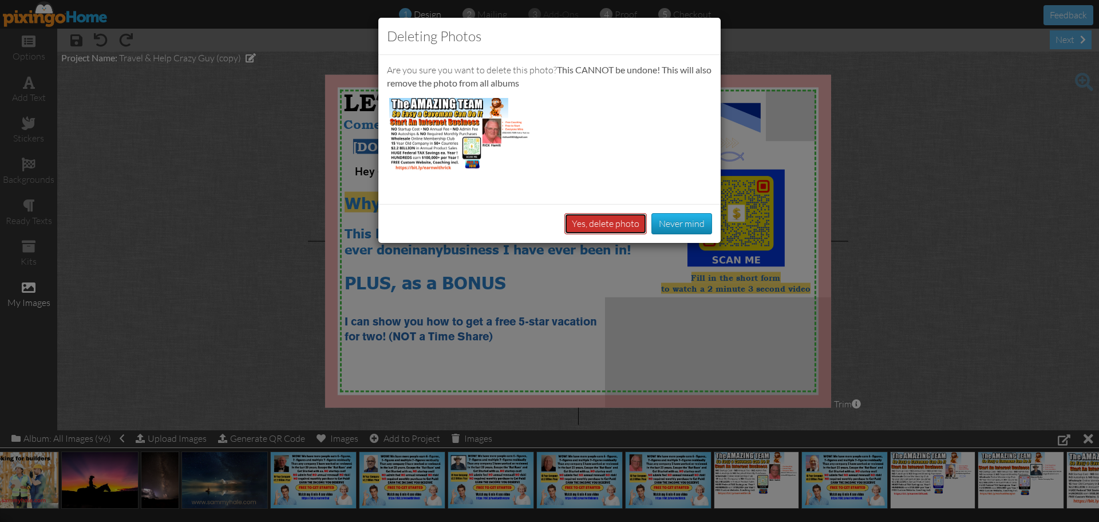
click at [596, 226] on button "Yes, delete photo" at bounding box center [605, 223] width 82 height 21
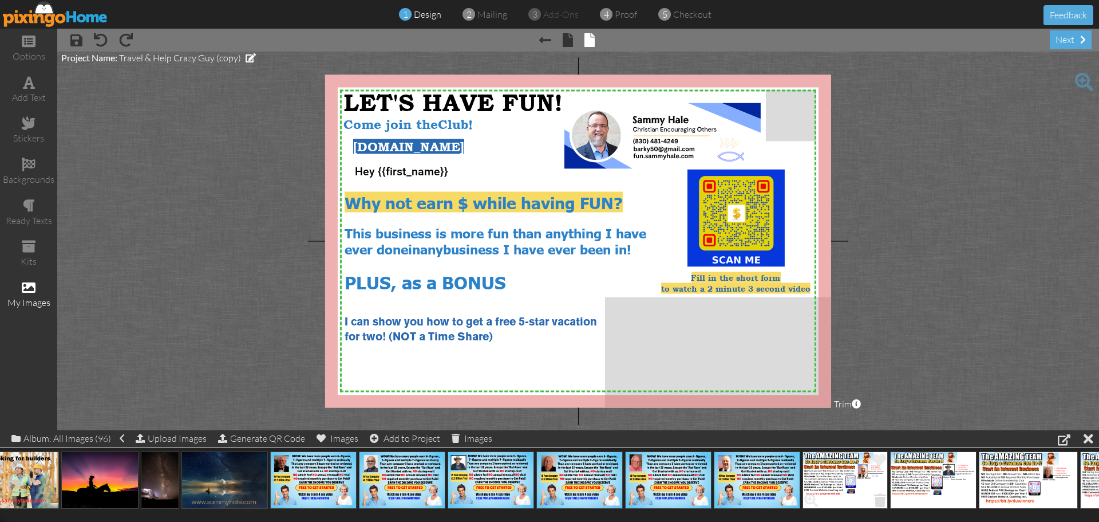
click at [883, 501] on span at bounding box center [880, 499] width 18 height 19
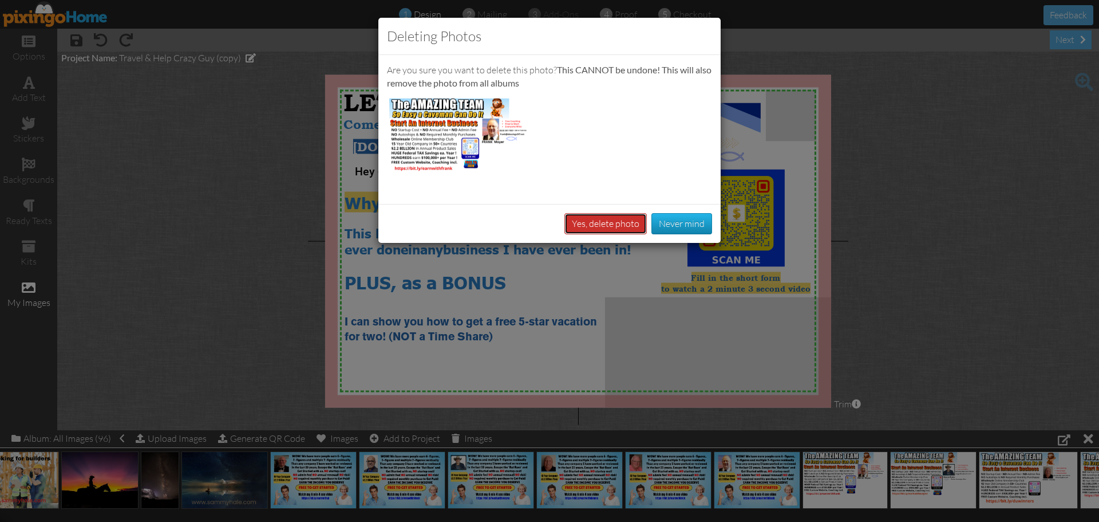
click at [609, 226] on button "Yes, delete photo" at bounding box center [605, 223] width 82 height 21
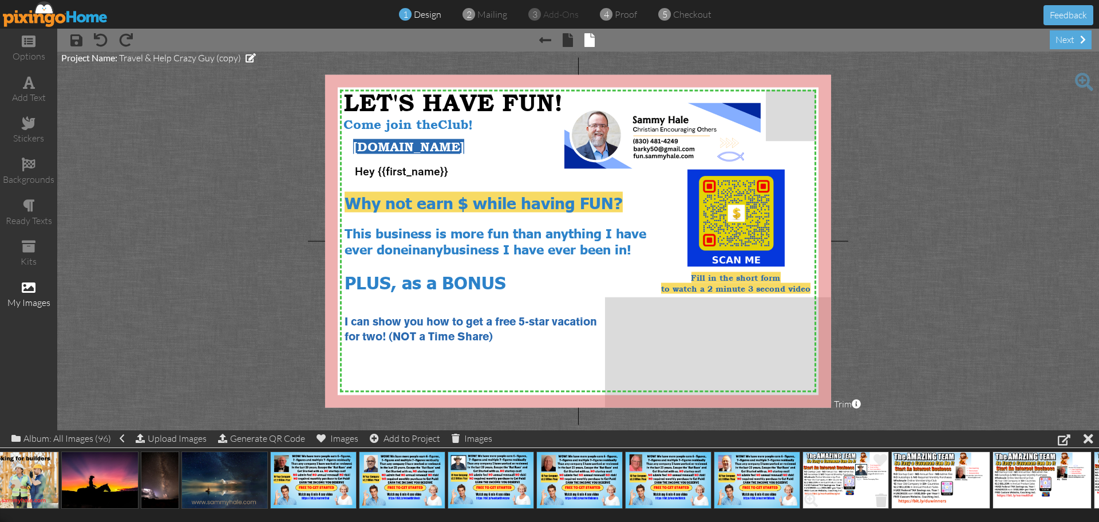
click at [882, 496] on span at bounding box center [881, 499] width 18 height 19
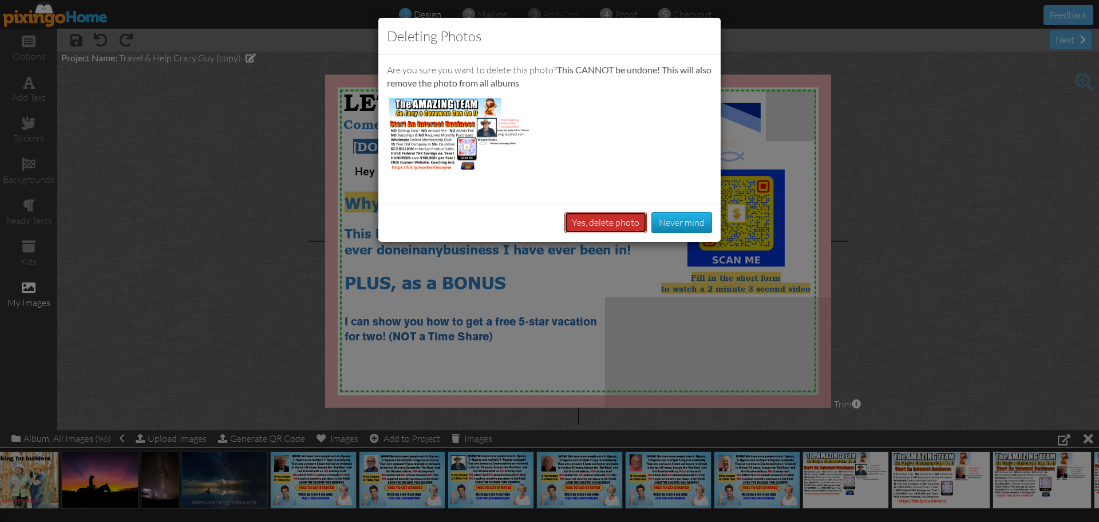
click at [585, 217] on button "Yes, delete photo" at bounding box center [605, 222] width 82 height 21
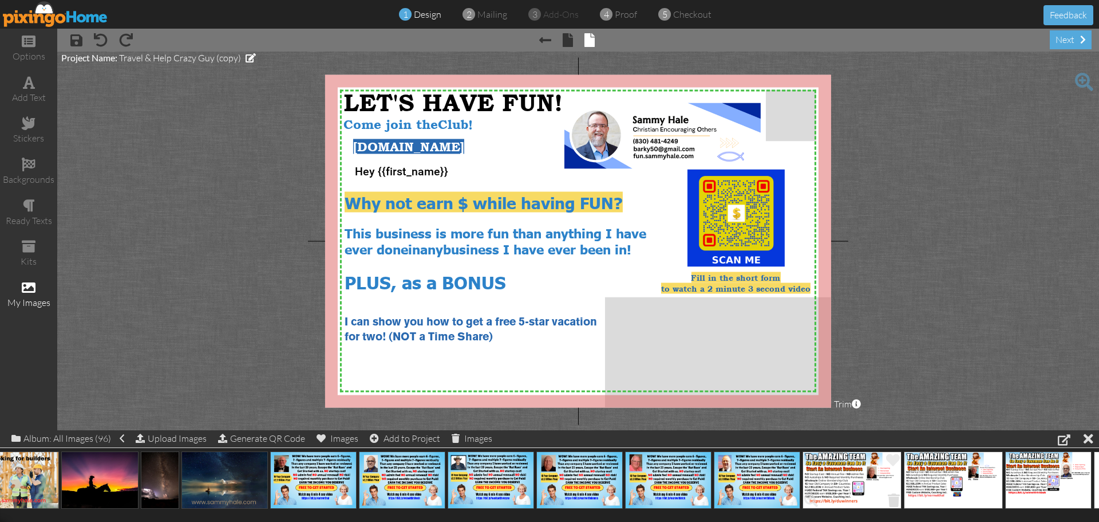
click at [897, 499] on span at bounding box center [894, 499] width 18 height 19
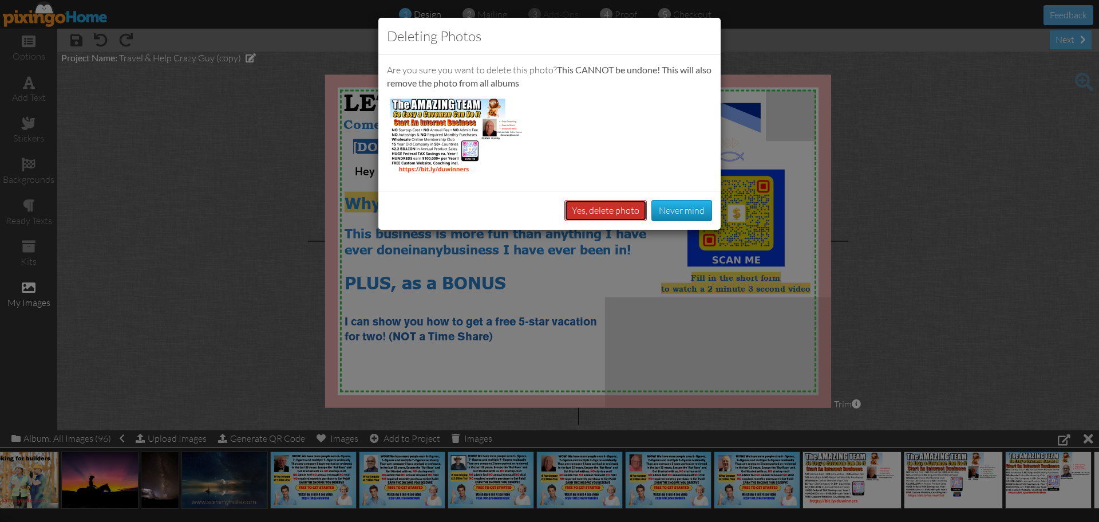
click at [600, 212] on button "Yes, delete photo" at bounding box center [605, 210] width 82 height 21
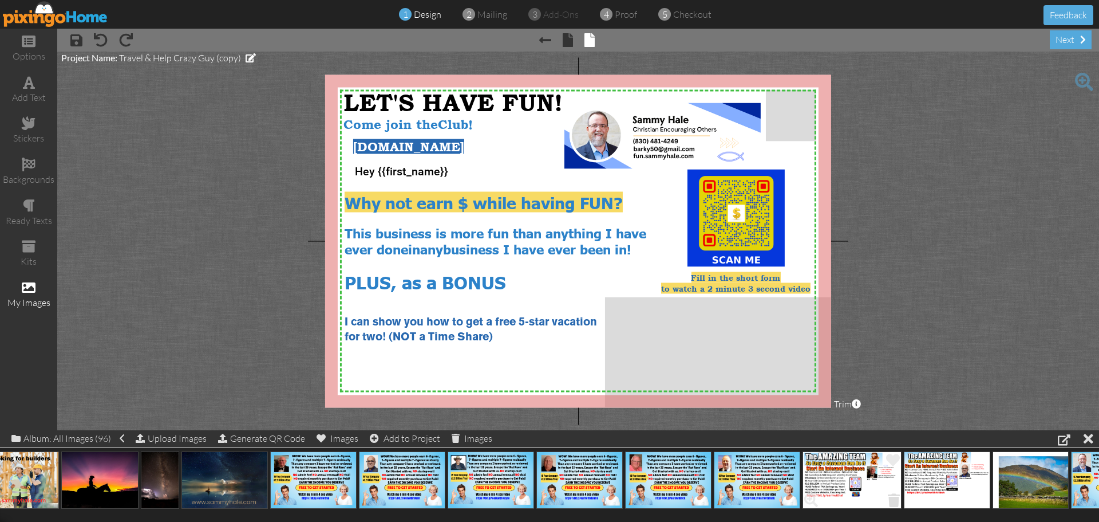
click at [895, 499] on span at bounding box center [894, 499] width 18 height 19
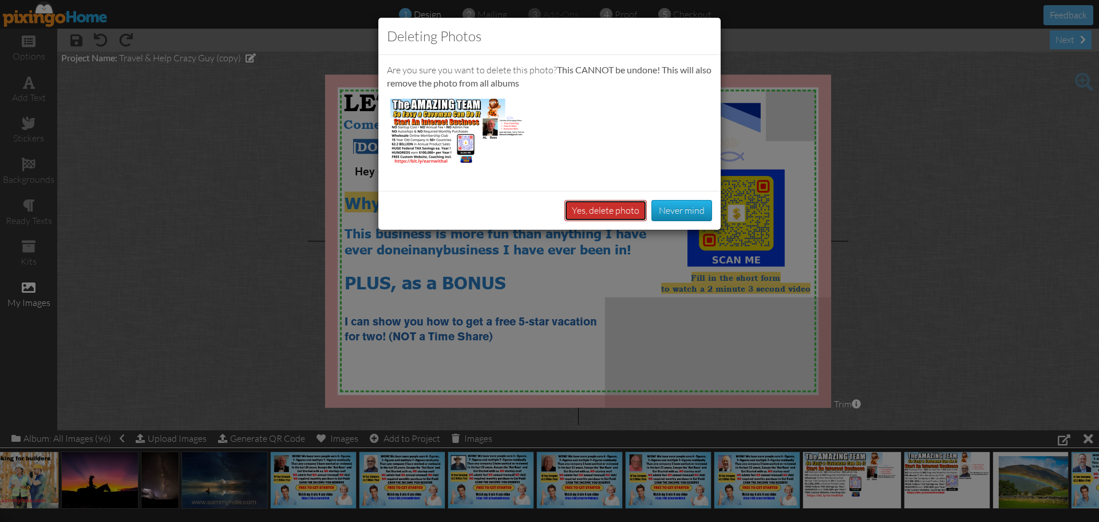
click at [609, 215] on button "Yes, delete photo" at bounding box center [605, 210] width 82 height 21
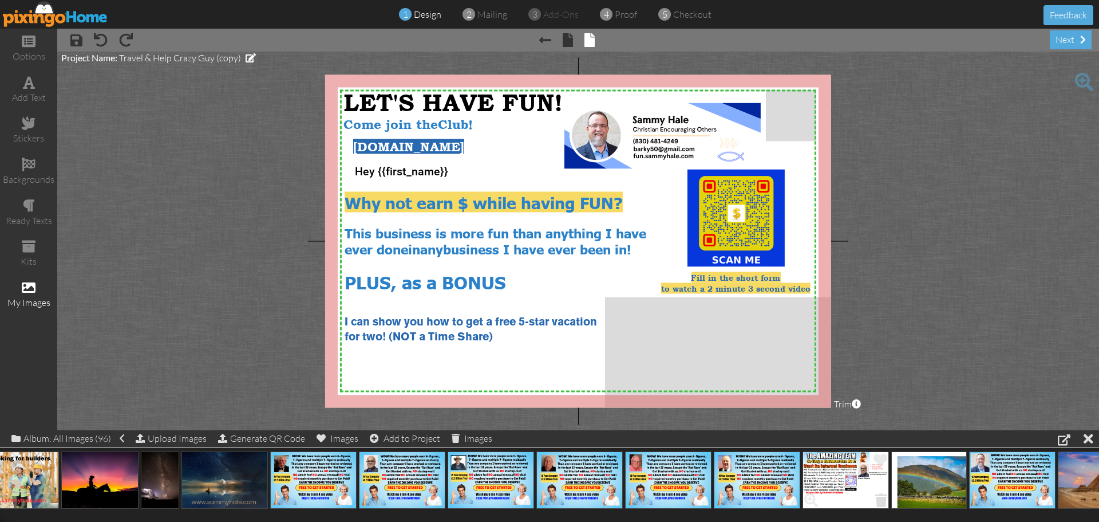
click at [878, 499] on span at bounding box center [881, 499] width 18 height 19
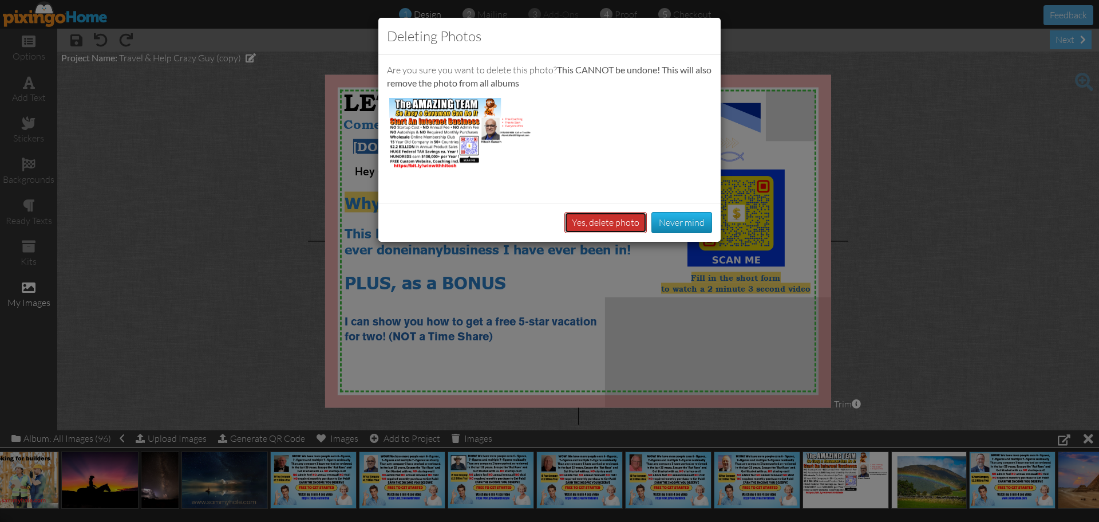
click at [618, 226] on button "Yes, delete photo" at bounding box center [605, 222] width 82 height 21
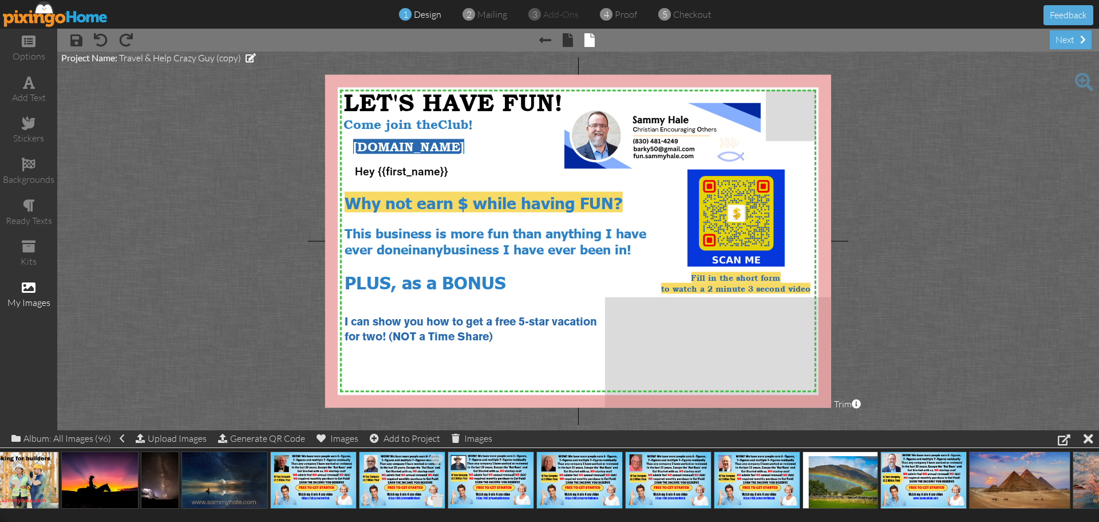
click at [437, 502] on span at bounding box center [438, 499] width 18 height 19
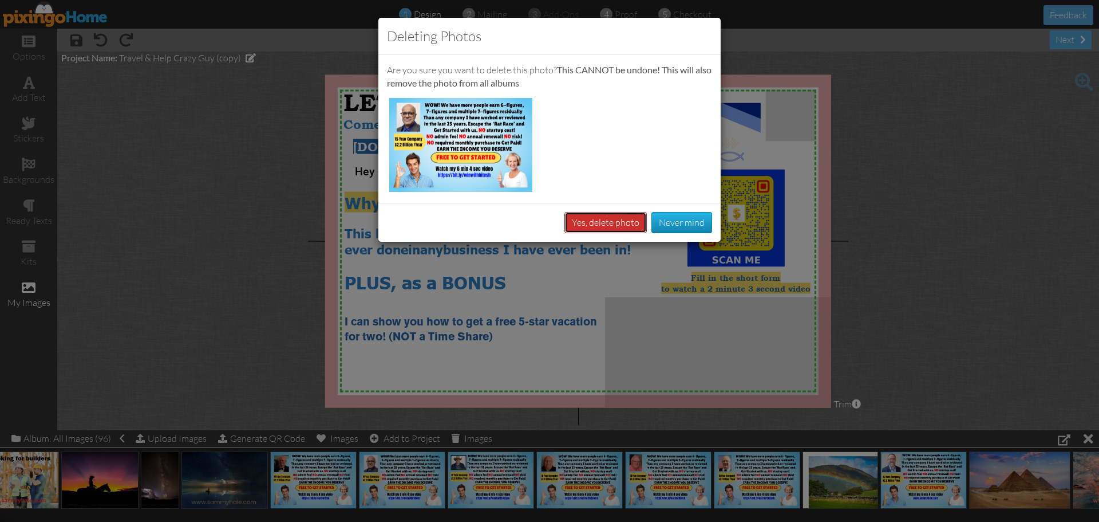
click at [612, 228] on button "Yes, delete photo" at bounding box center [605, 222] width 82 height 21
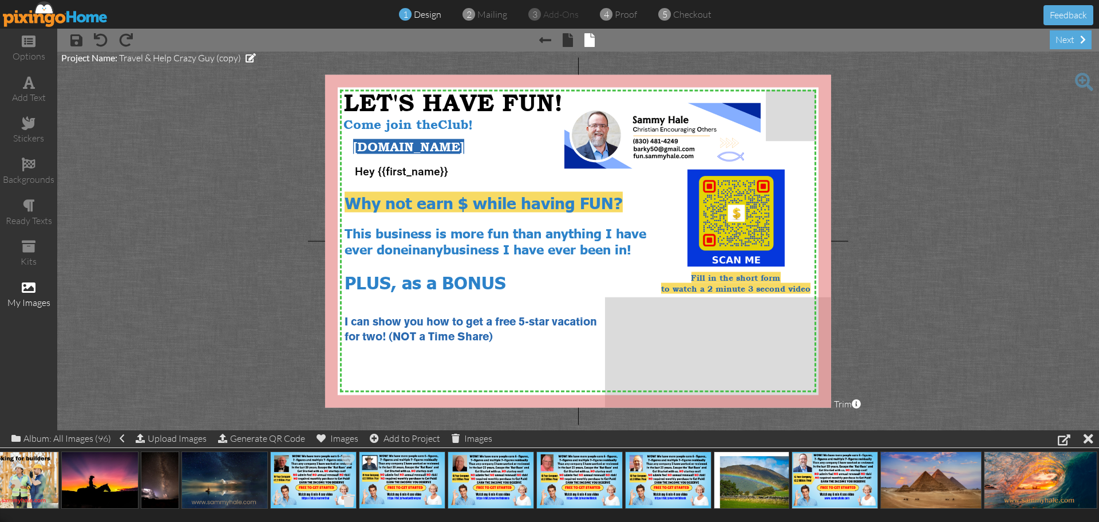
click at [348, 499] on span at bounding box center [349, 499] width 18 height 19
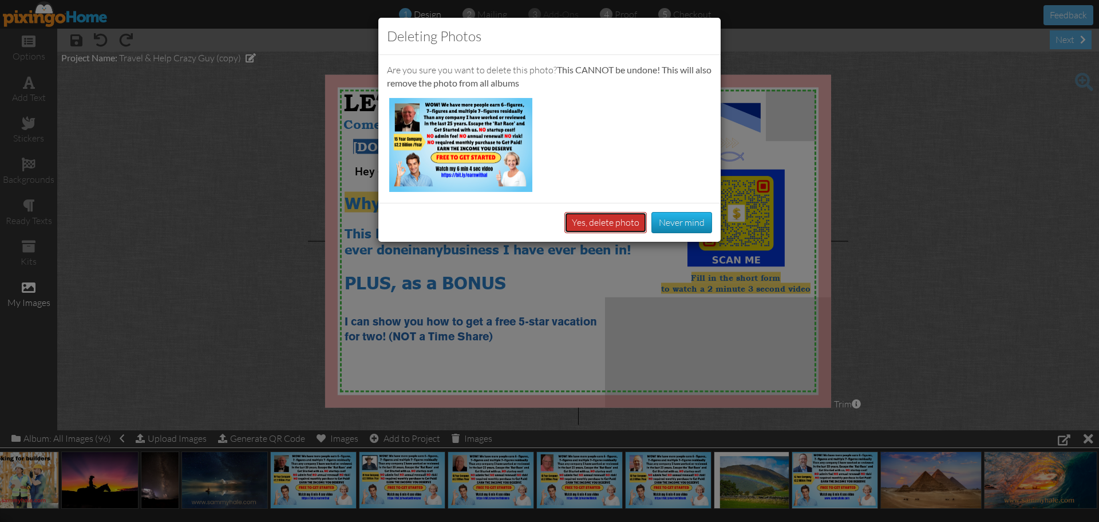
click at [601, 227] on button "Yes, delete photo" at bounding box center [605, 222] width 82 height 21
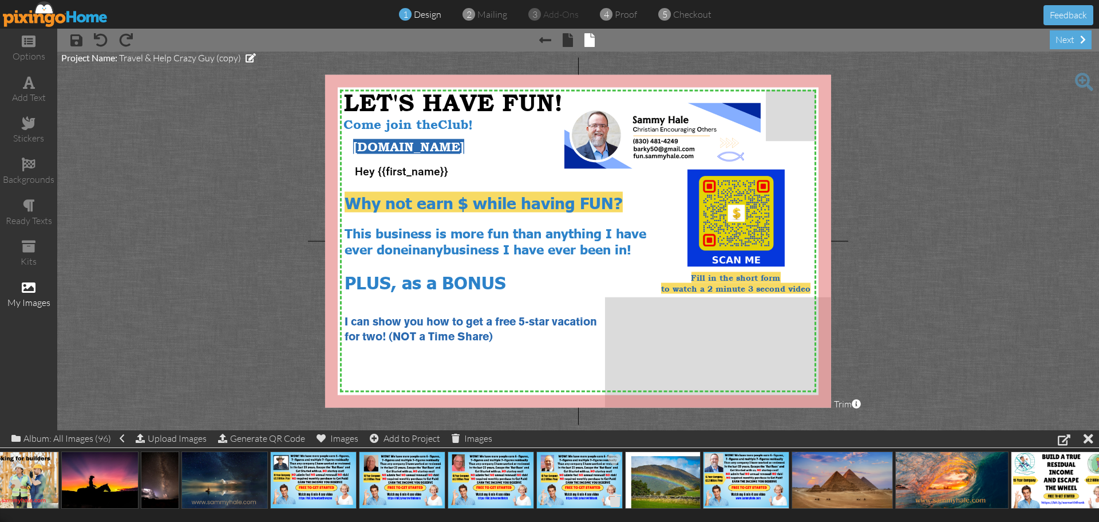
click at [614, 496] on span at bounding box center [615, 499] width 18 height 19
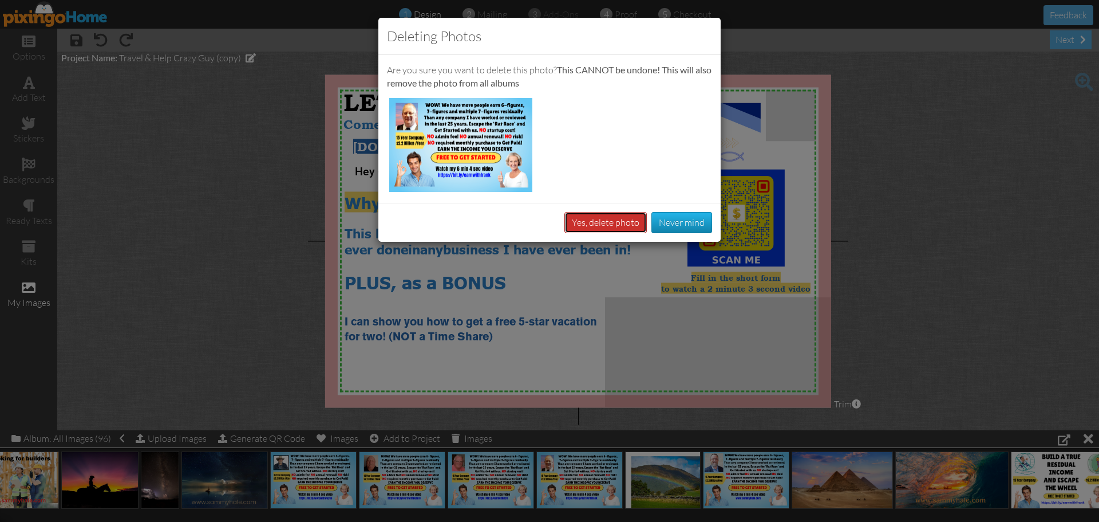
click at [583, 216] on button "Yes, delete photo" at bounding box center [605, 222] width 82 height 21
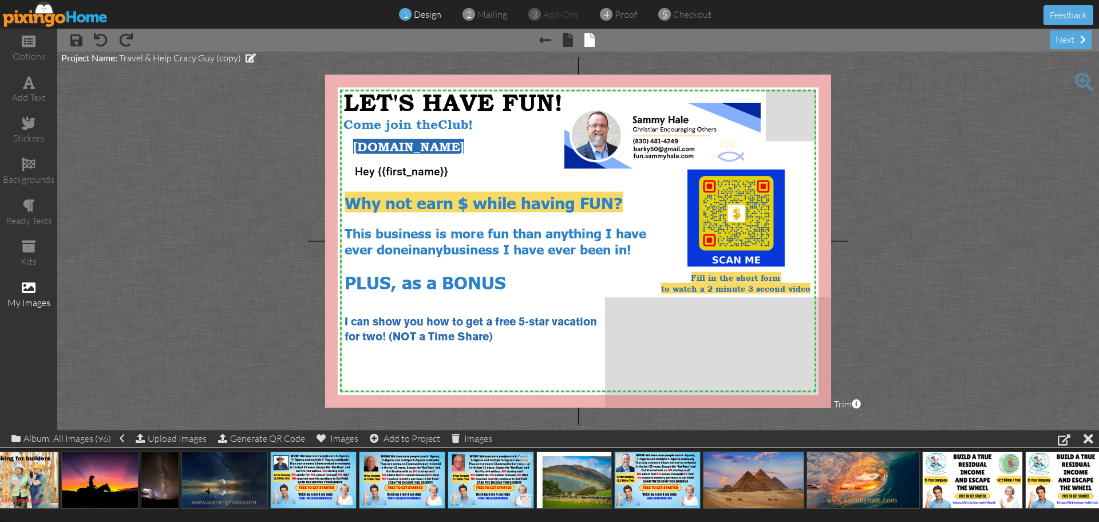
click at [527, 500] on span at bounding box center [527, 499] width 18 height 19
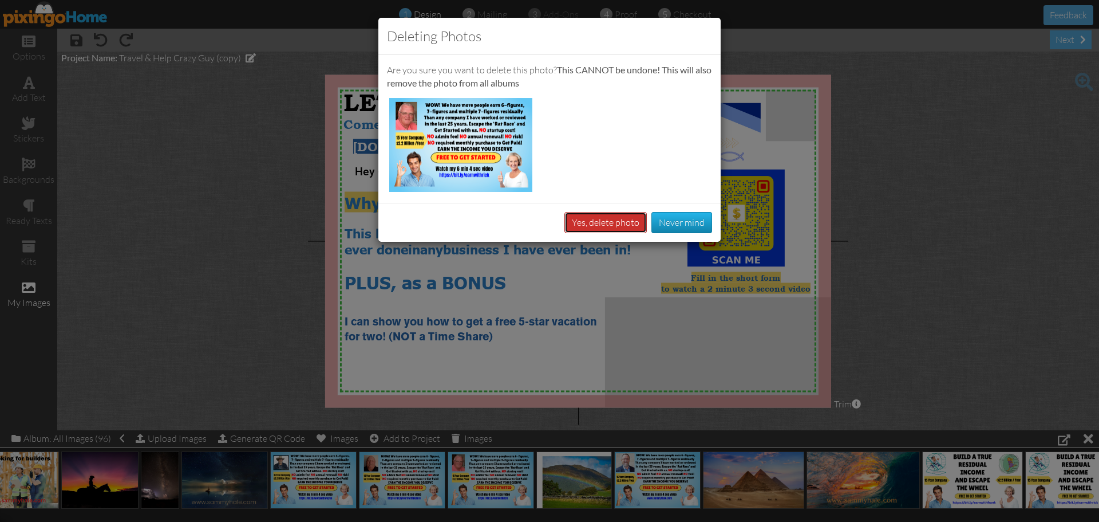
click at [583, 216] on button "Yes, delete photo" at bounding box center [605, 222] width 82 height 21
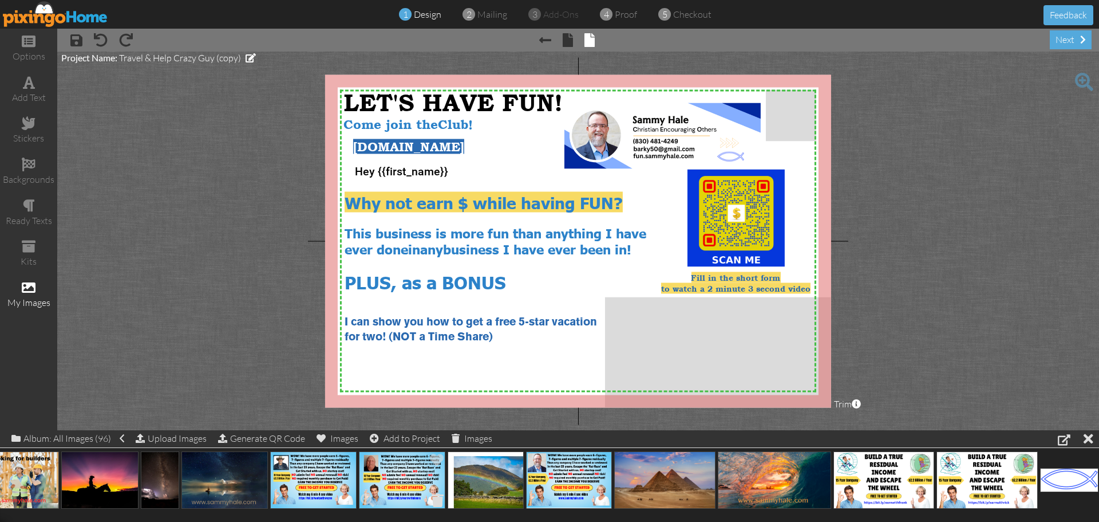
click at [436, 498] on span at bounding box center [438, 499] width 18 height 19
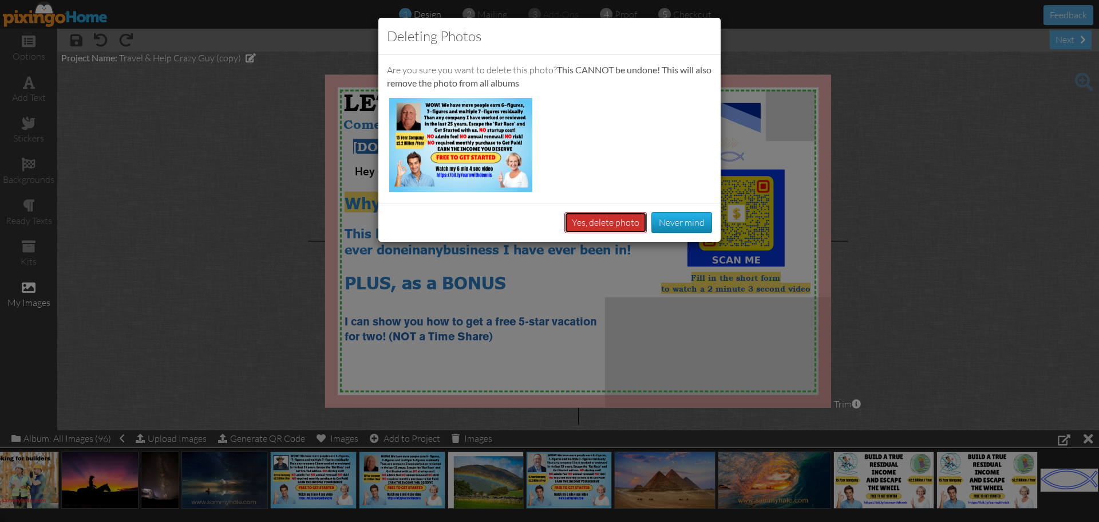
click at [584, 220] on button "Yes, delete photo" at bounding box center [605, 222] width 82 height 21
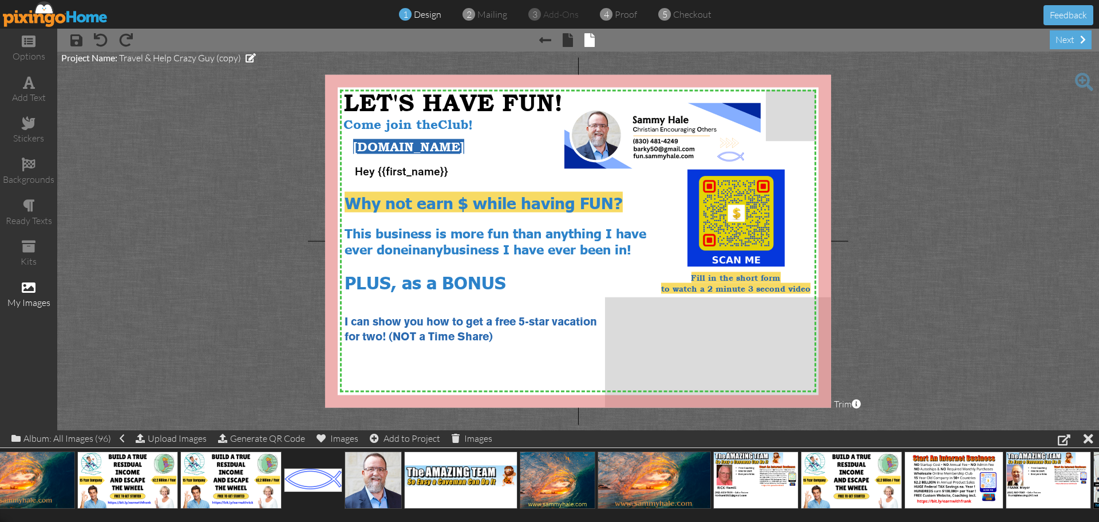
scroll to position [0, 4084]
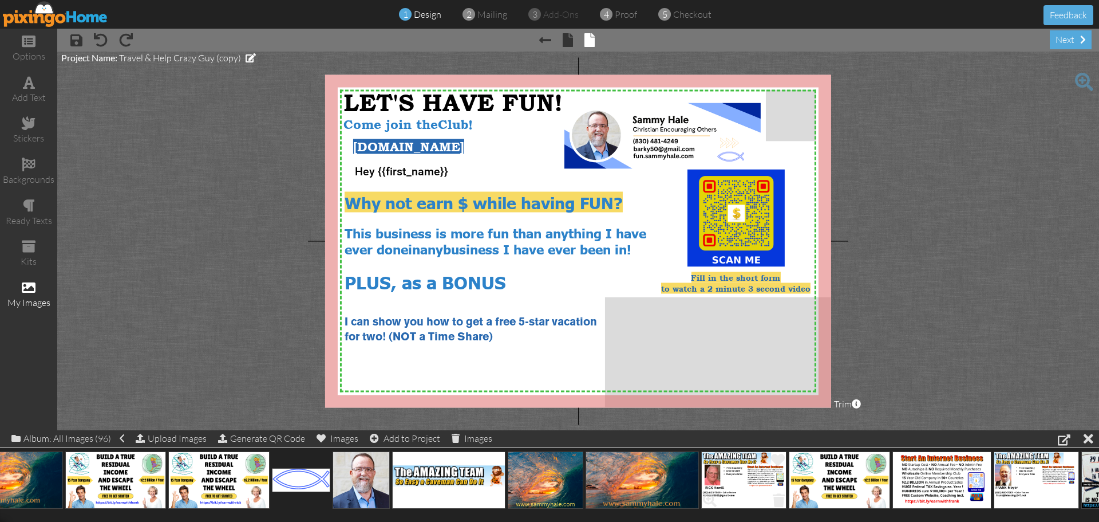
click at [780, 498] on span at bounding box center [779, 499] width 18 height 19
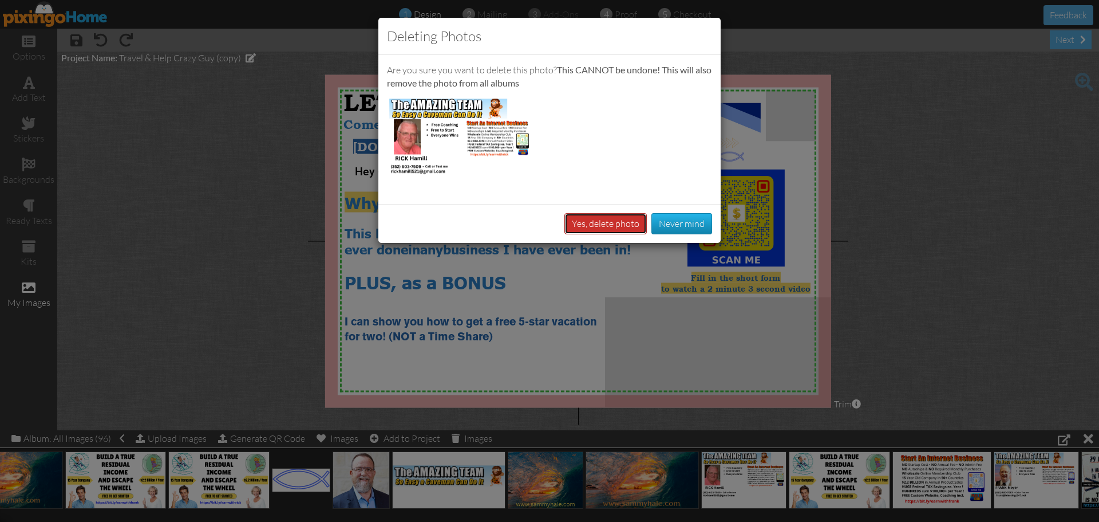
click at [576, 228] on button "Yes, delete photo" at bounding box center [605, 223] width 82 height 21
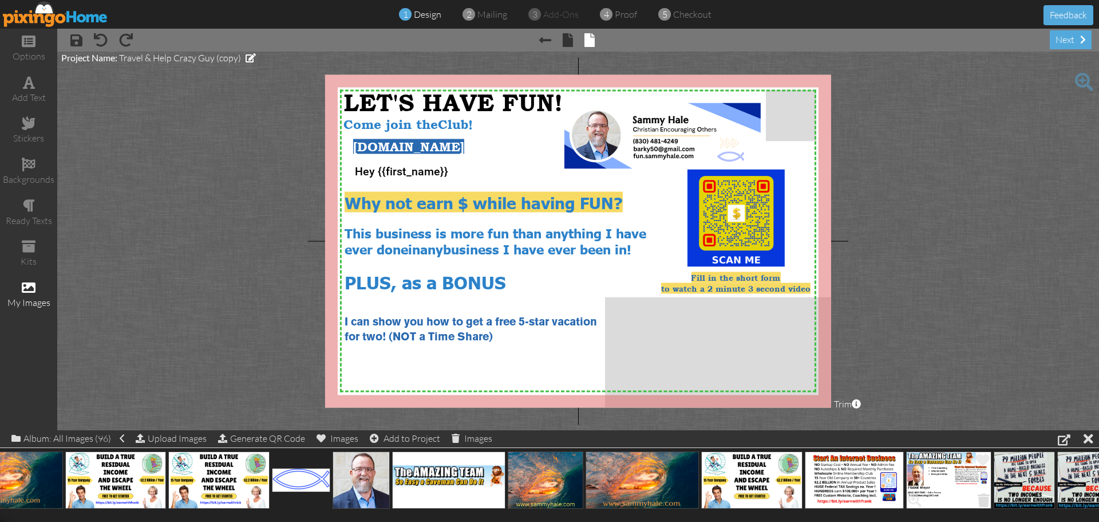
click at [984, 499] on span at bounding box center [984, 499] width 18 height 19
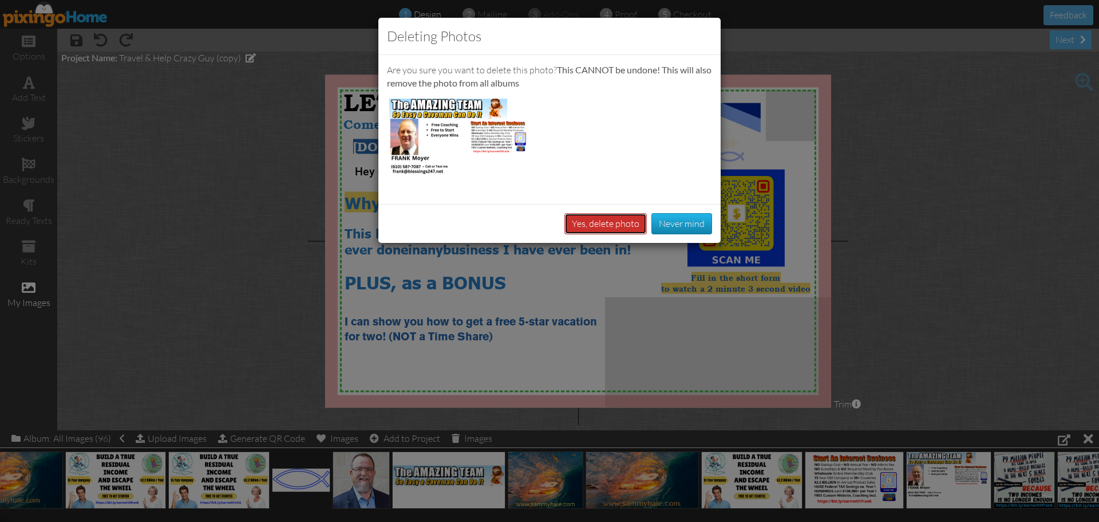
click at [583, 224] on button "Yes, delete photo" at bounding box center [605, 223] width 82 height 21
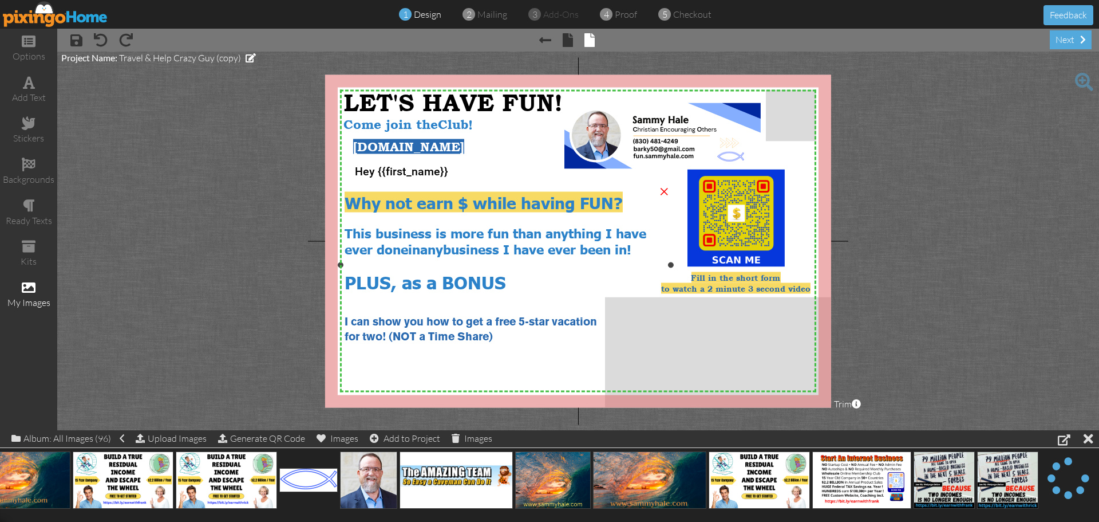
scroll to position [0, 4019]
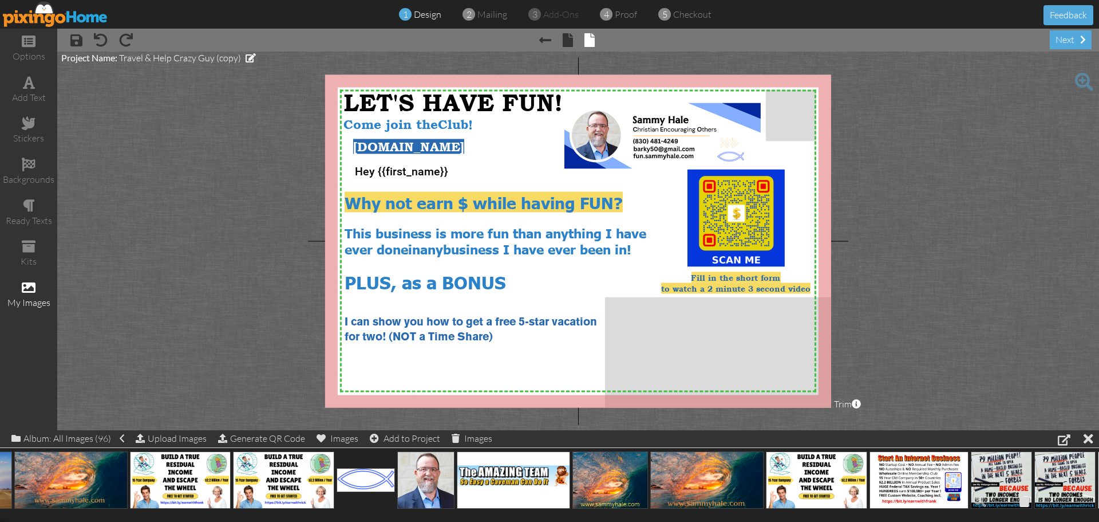
click at [1022, 496] on span at bounding box center [1025, 499] width 18 height 19
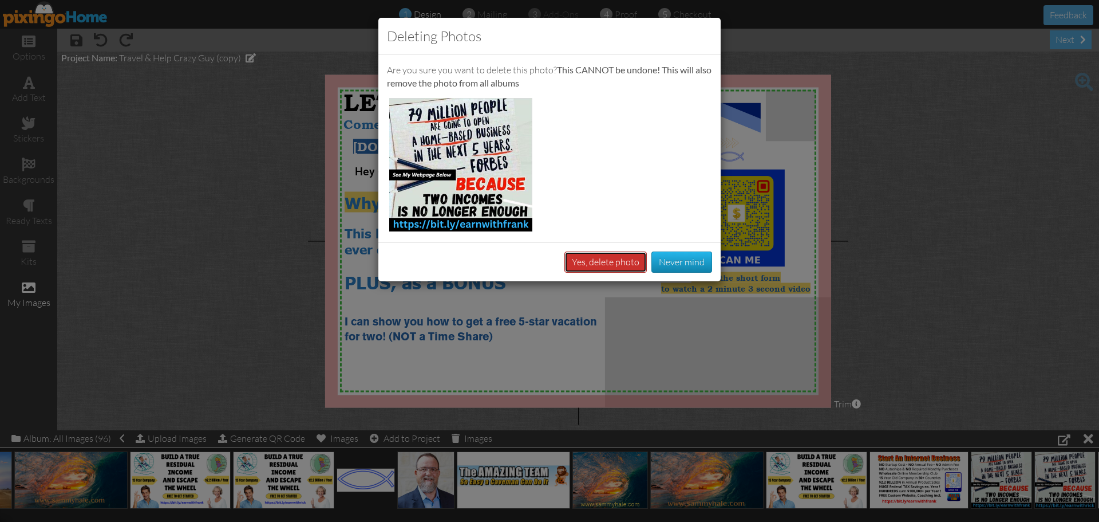
click at [601, 266] on button "Yes, delete photo" at bounding box center [605, 261] width 82 height 21
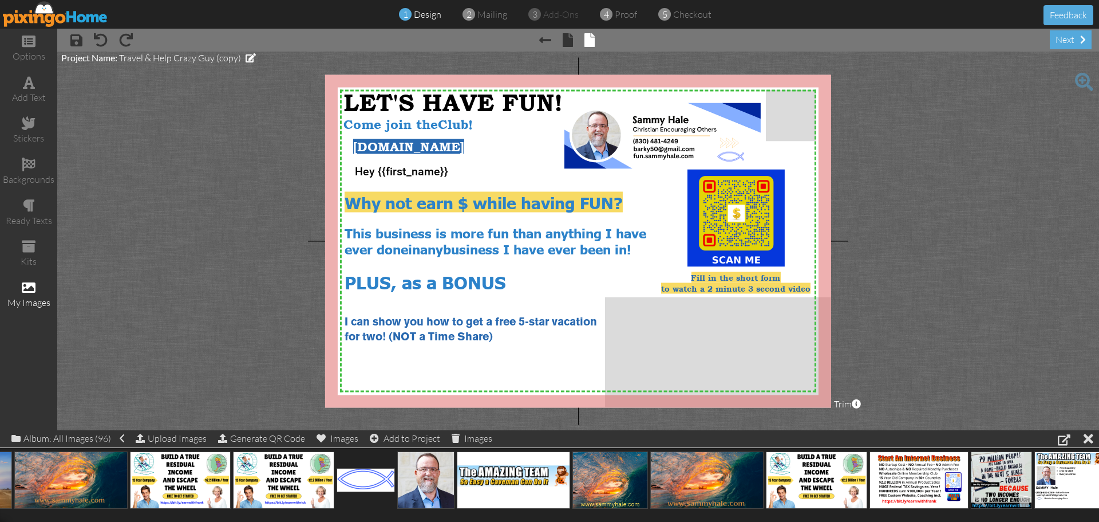
click at [1024, 499] on span at bounding box center [1025, 499] width 18 height 19
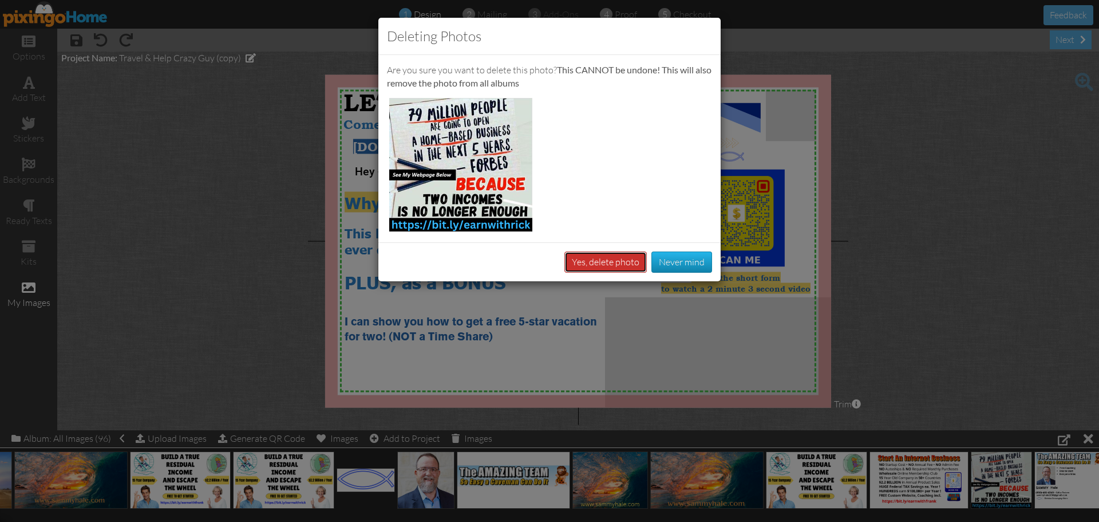
click at [576, 262] on button "Yes, delete photo" at bounding box center [605, 261] width 82 height 21
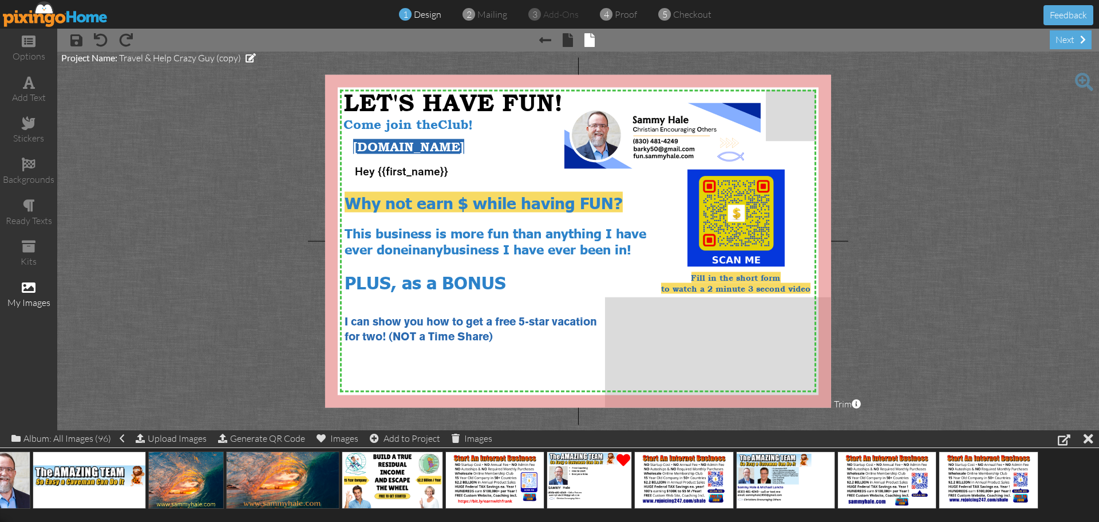
scroll to position [0, 4386]
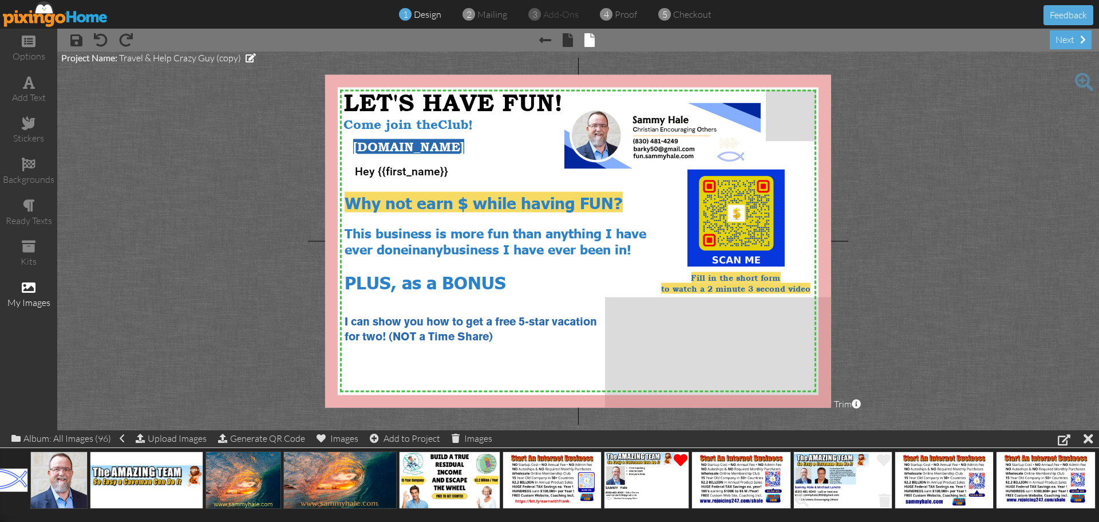
click at [885, 495] on span at bounding box center [885, 499] width 18 height 19
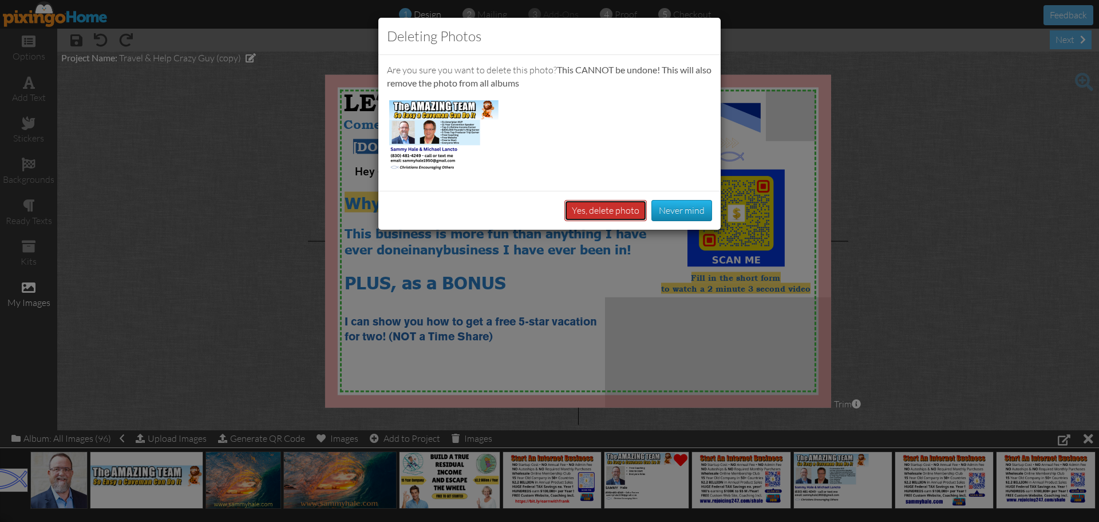
click at [610, 212] on button "Yes, delete photo" at bounding box center [605, 210] width 82 height 21
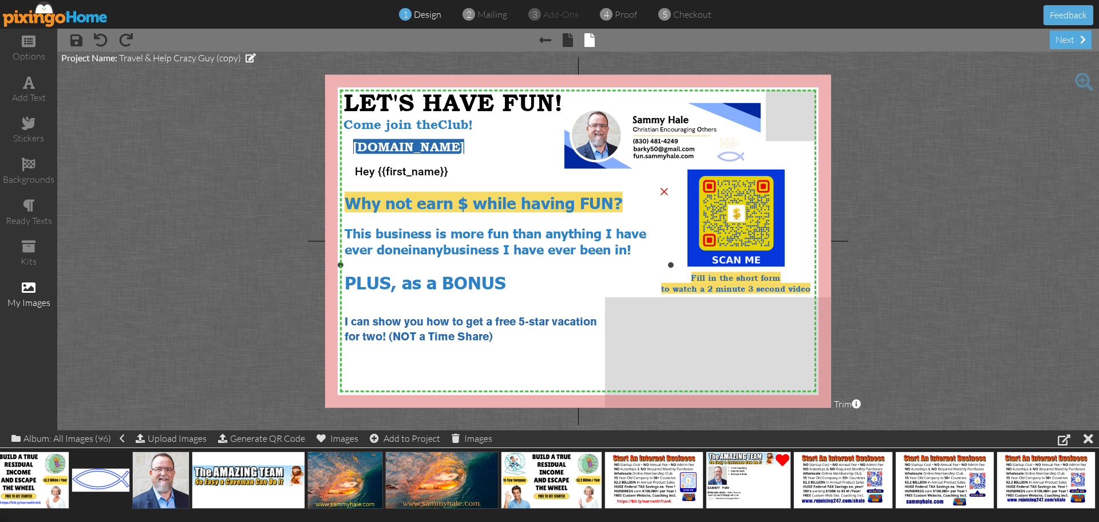
scroll to position [0, 4284]
click at [885, 502] on span at bounding box center [886, 499] width 18 height 19
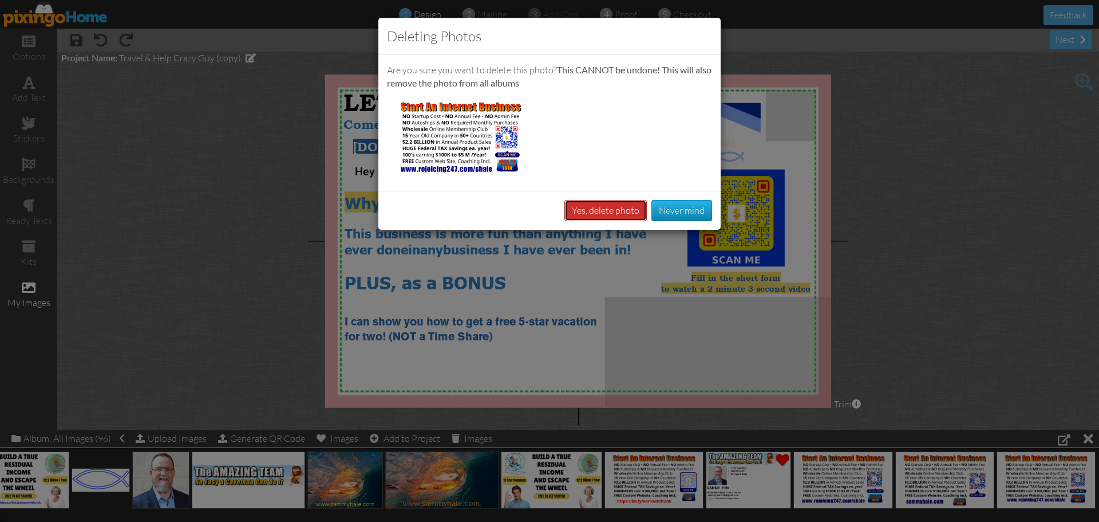
click at [597, 211] on button "Yes, delete photo" at bounding box center [605, 210] width 82 height 21
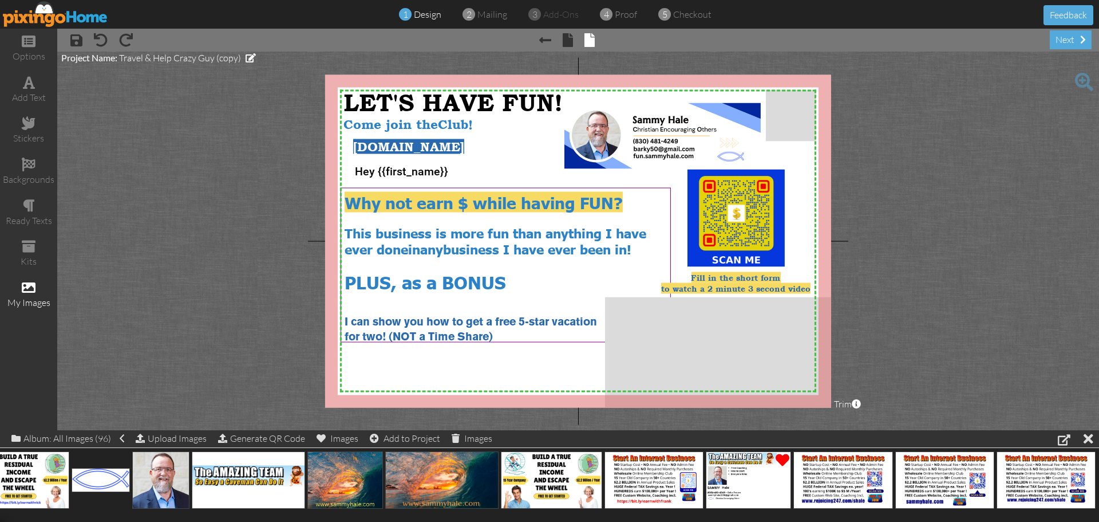
scroll to position [0, 4183]
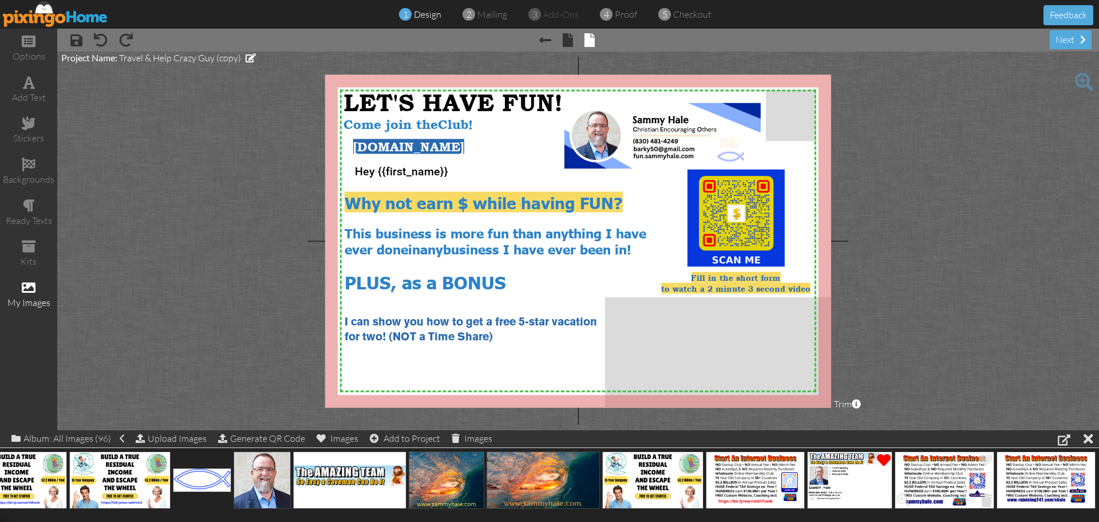
click at [989, 503] on span at bounding box center [987, 499] width 18 height 19
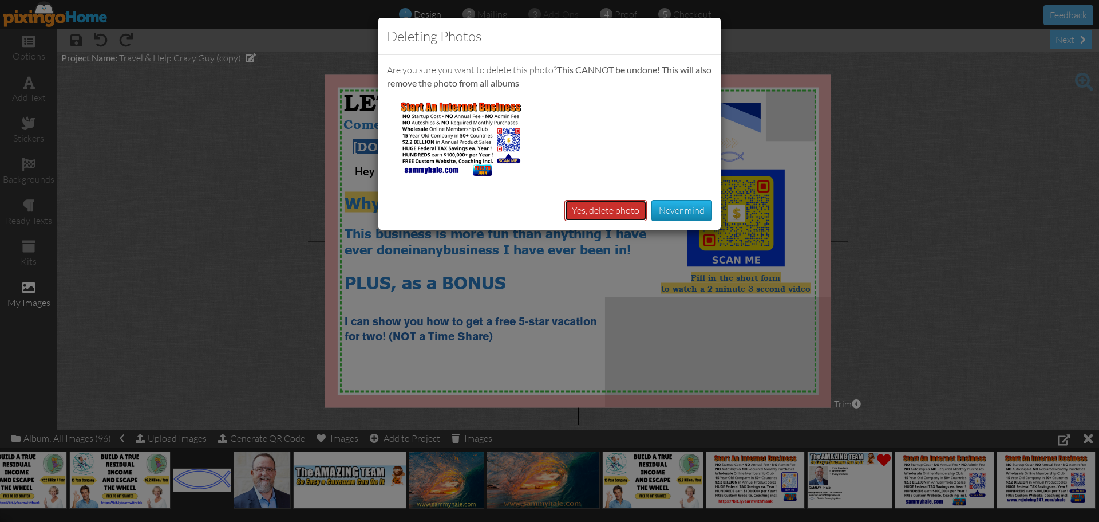
click at [591, 212] on button "Yes, delete photo" at bounding box center [605, 210] width 82 height 21
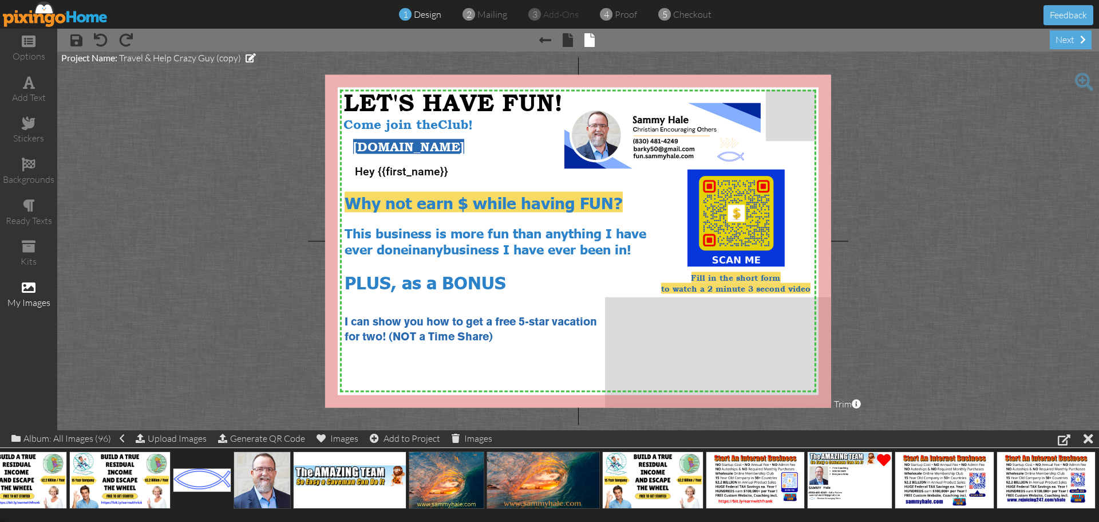
scroll to position [0, 4081]
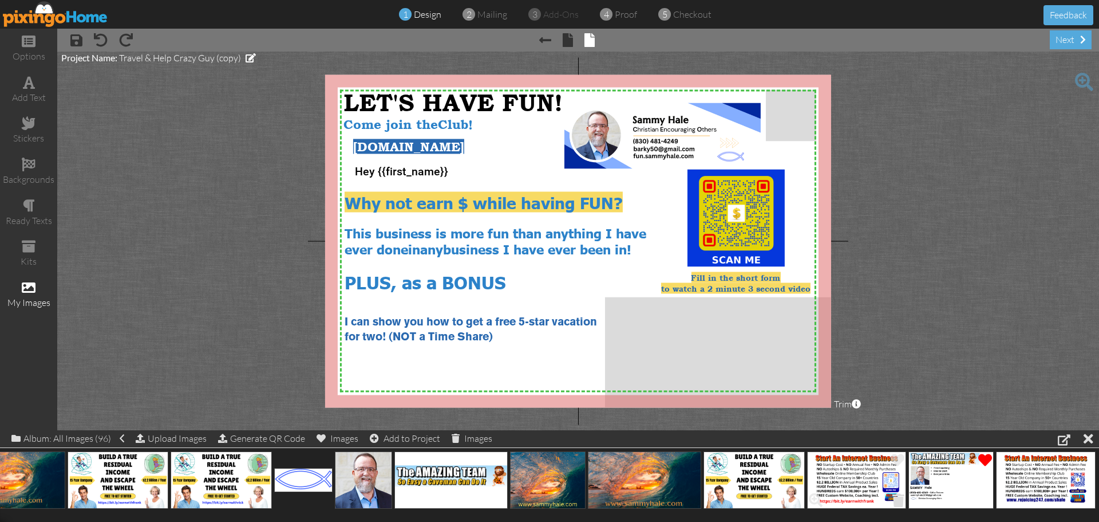
click at [897, 502] on span at bounding box center [899, 499] width 18 height 19
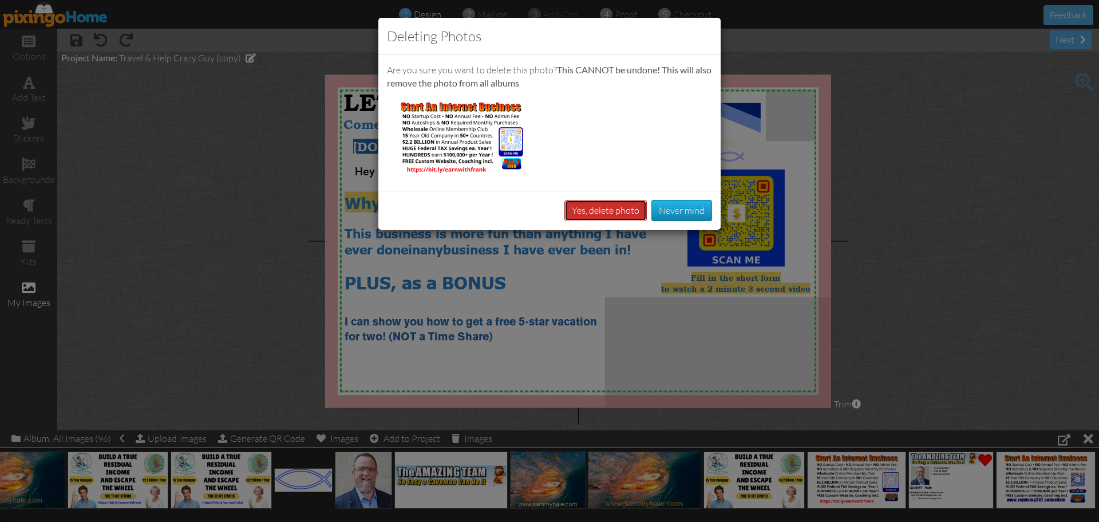
click at [593, 211] on button "Yes, delete photo" at bounding box center [605, 210] width 82 height 21
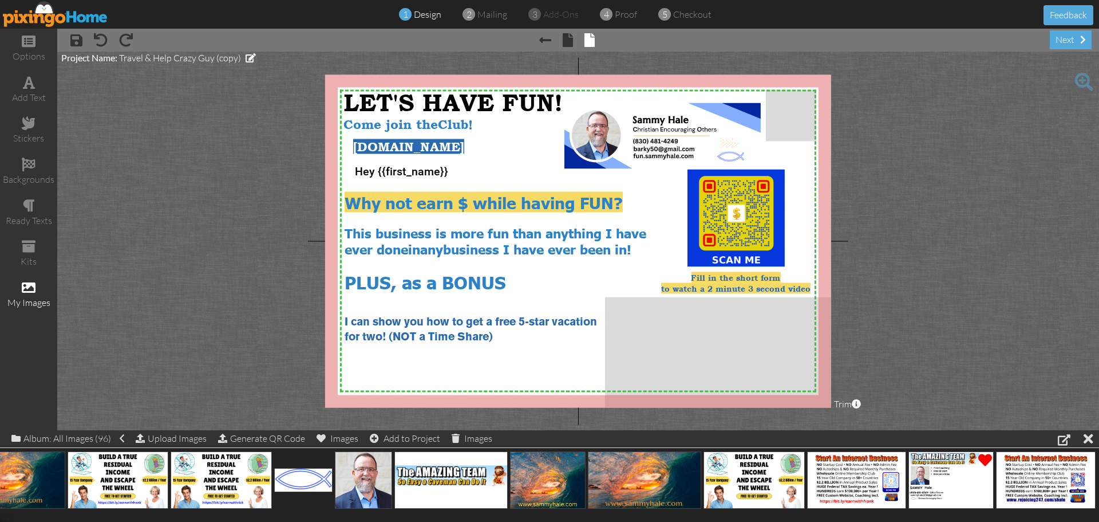
scroll to position [0, 3979]
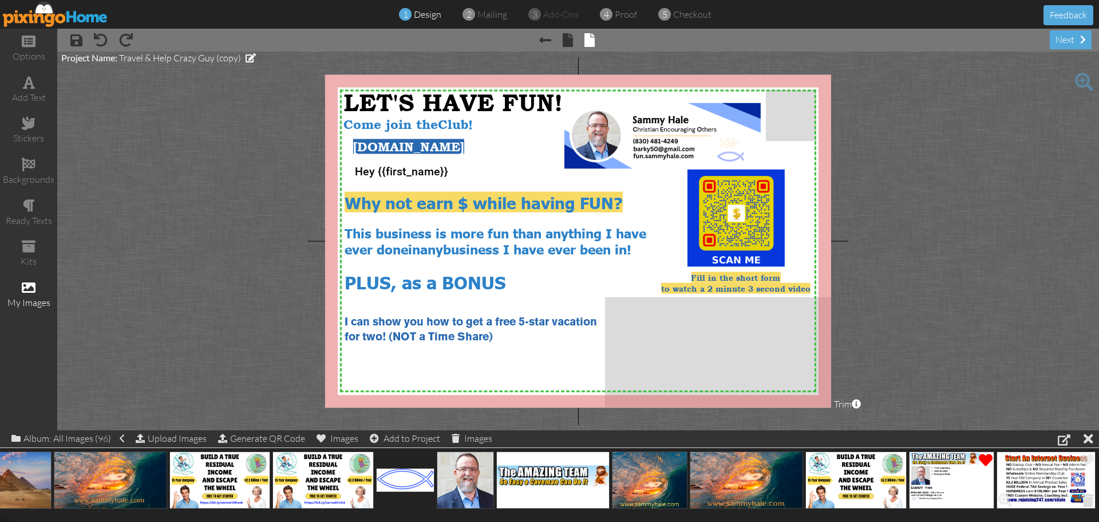
click at [1087, 499] on span at bounding box center [1088, 499] width 18 height 19
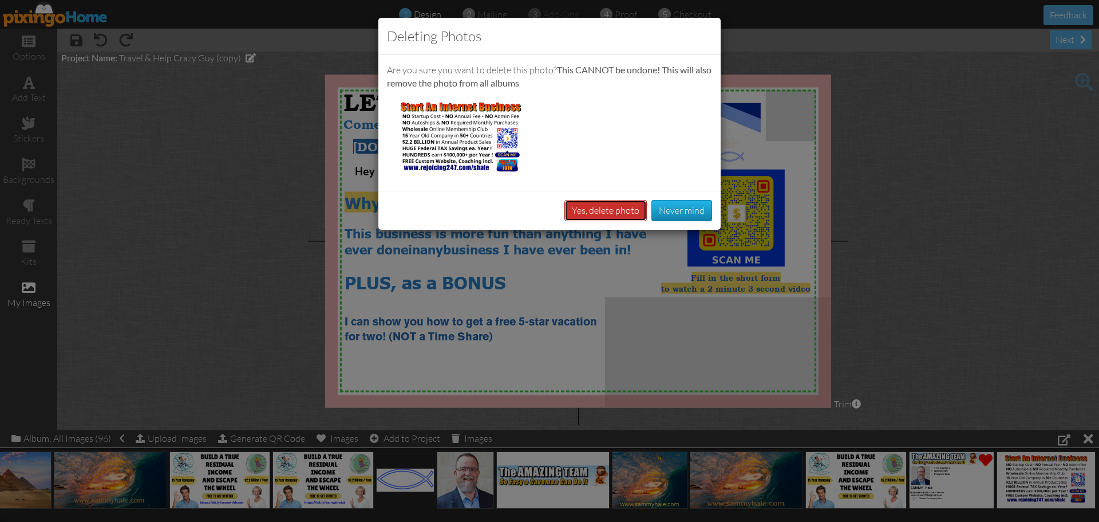
click at [596, 217] on button "Yes, delete photo" at bounding box center [605, 210] width 82 height 21
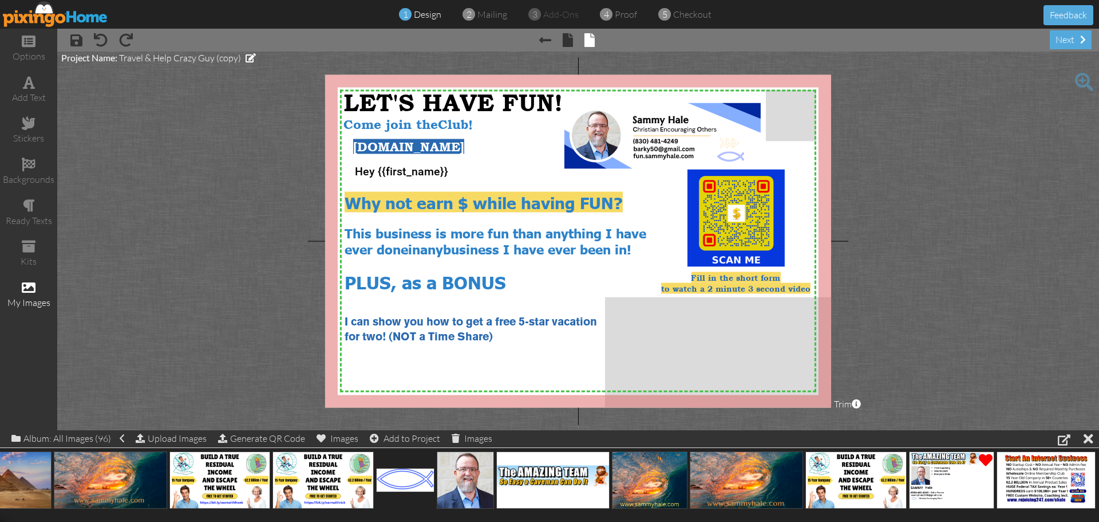
scroll to position [0, 3878]
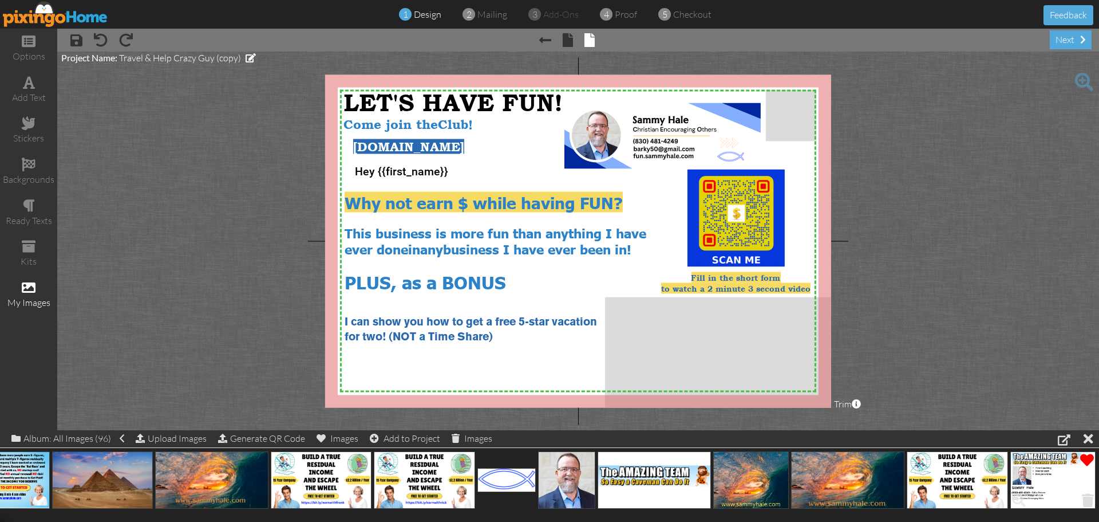
click at [1088, 505] on span at bounding box center [1088, 499] width 18 height 19
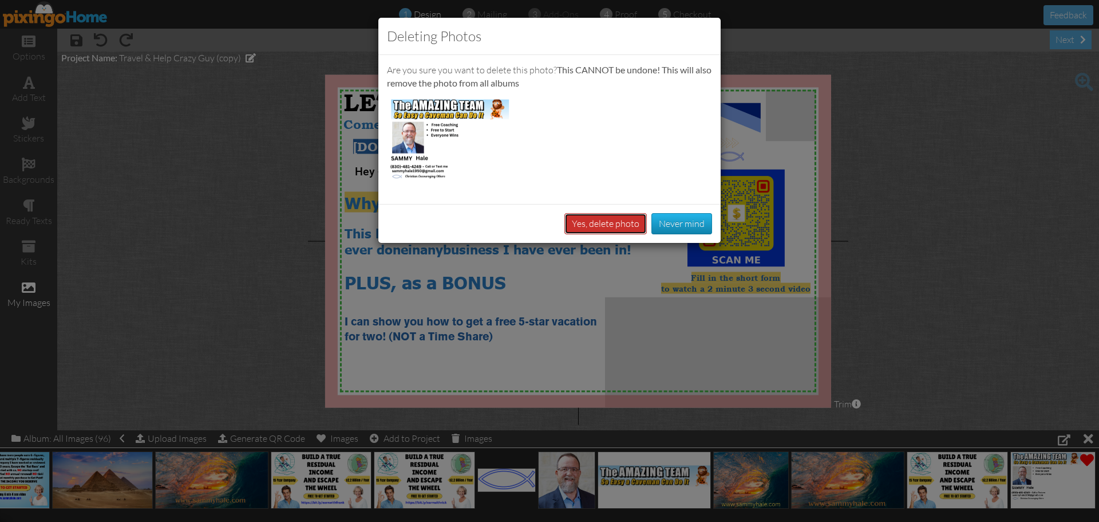
click at [594, 220] on button "Yes, delete photo" at bounding box center [605, 223] width 82 height 21
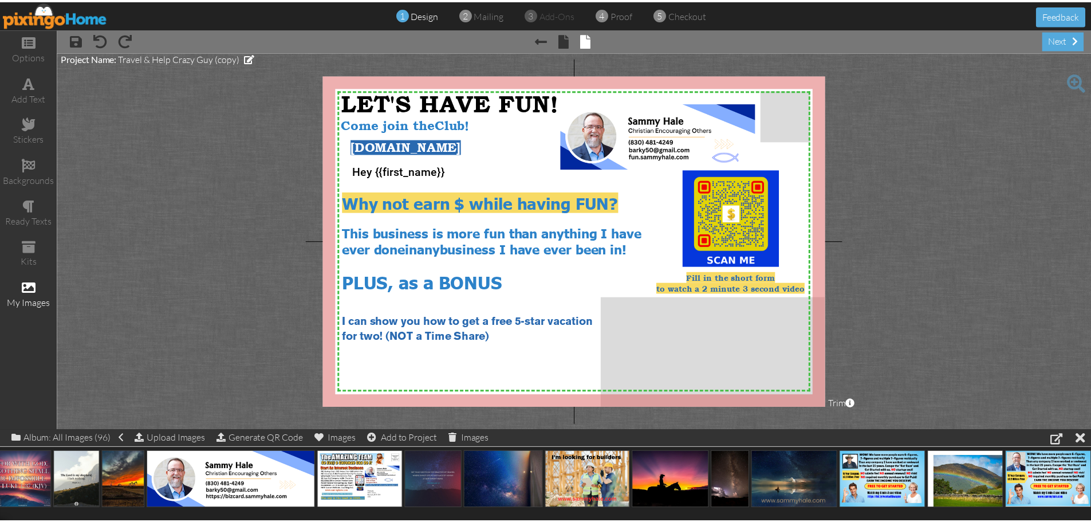
scroll to position [0, 0]
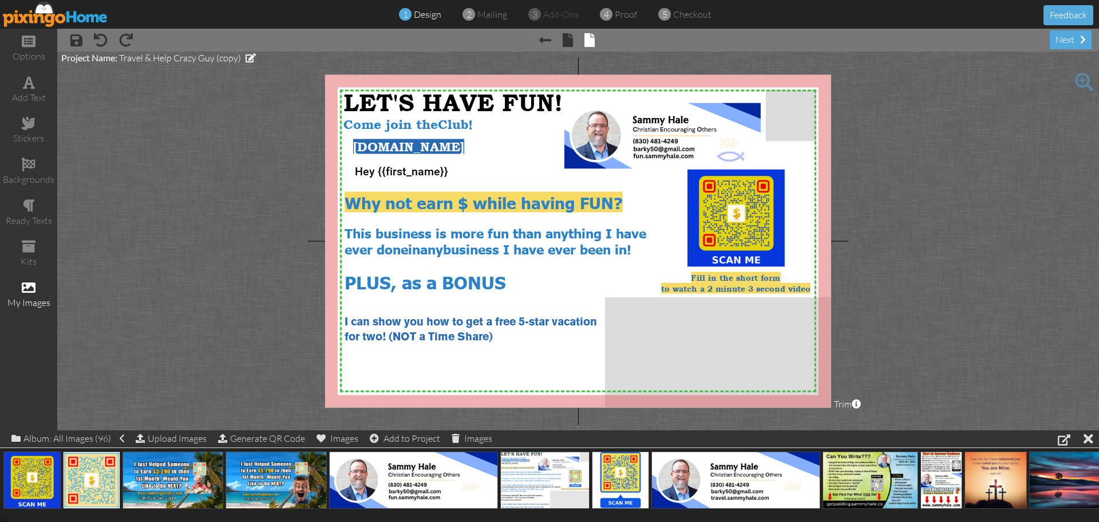
click at [1049, 270] on project-studio-wrapper "X X X X X X X X X X X X X X X X X X X X X X X X X X X X X X X X X X X X X X X X…" at bounding box center [578, 241] width 1042 height 378
click at [83, 13] on img at bounding box center [55, 14] width 105 height 26
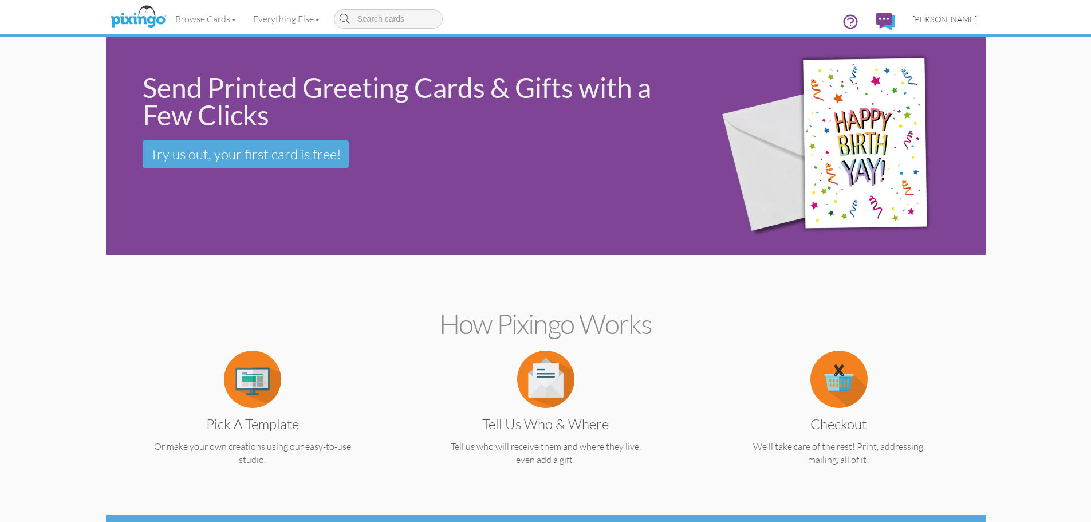
click at [972, 21] on span "[PERSON_NAME]" at bounding box center [944, 19] width 65 height 10
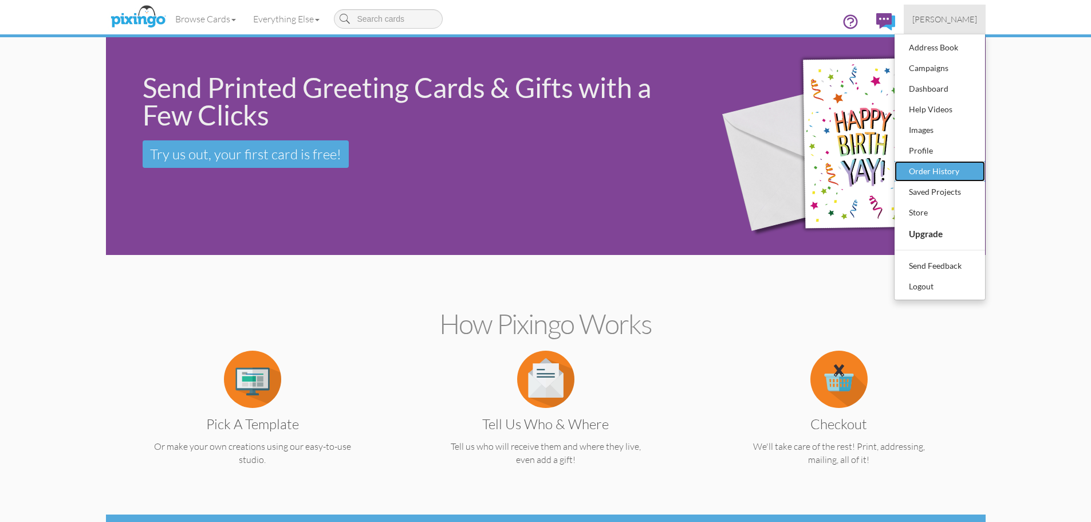
click at [945, 165] on div "Order History" at bounding box center [940, 171] width 68 height 17
